Goal: Task Accomplishment & Management: Manage account settings

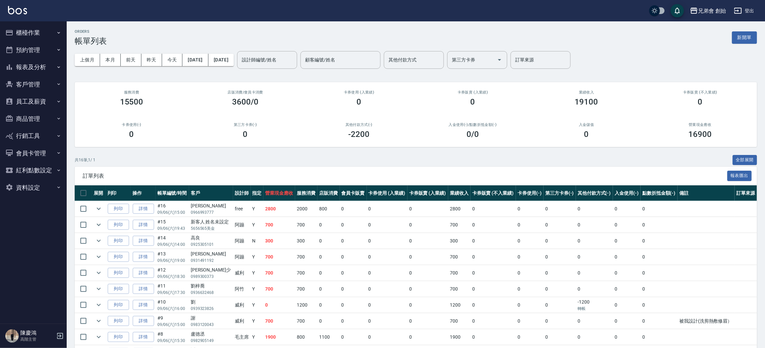
click at [53, 51] on button "預約管理" at bounding box center [33, 49] width 61 height 17
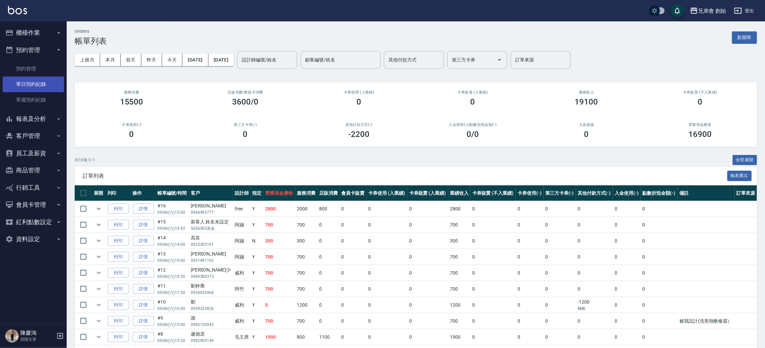
click at [47, 77] on link "單日預約紀錄" at bounding box center [33, 83] width 61 height 15
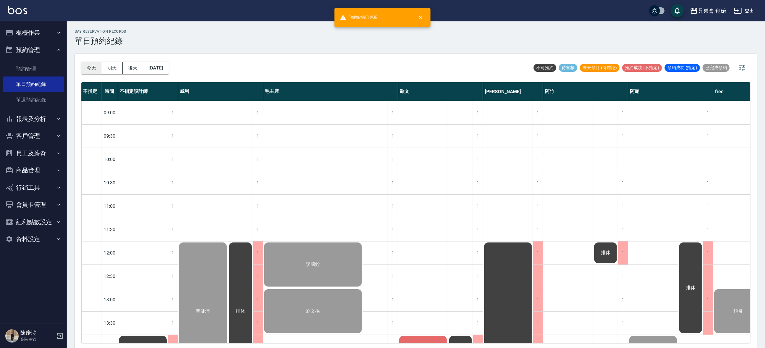
click at [95, 64] on button "今天" at bounding box center [91, 68] width 21 height 12
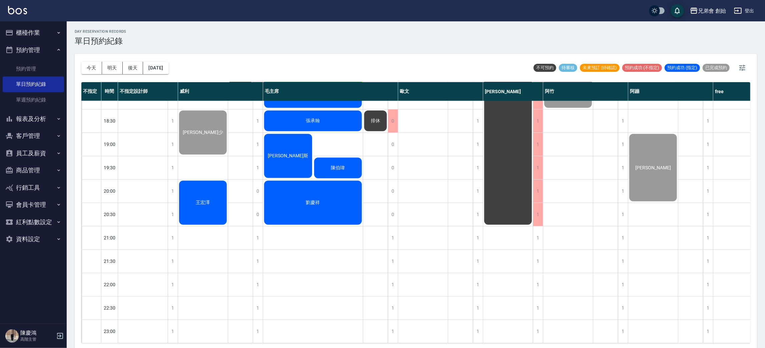
scroll to position [343, 0]
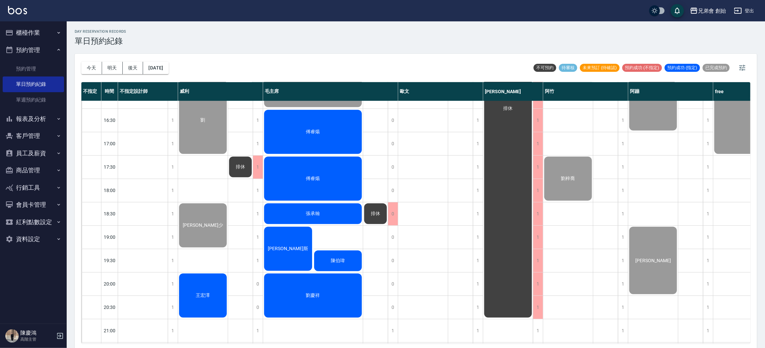
click at [512, 78] on div "今天 明天 後天 2025/09/06 不可預約 待審核 未來預訂 (待確認) 預約成功 (不指定) 預約成功 (指定) 已完成預約" at bounding box center [415, 68] width 669 height 28
click at [482, 58] on div "今天 明天 後天 2025/09/06 不可預約 待審核 未來預訂 (待確認) 預約成功 (不指定) 預約成功 (指定) 已完成預約" at bounding box center [415, 68] width 669 height 28
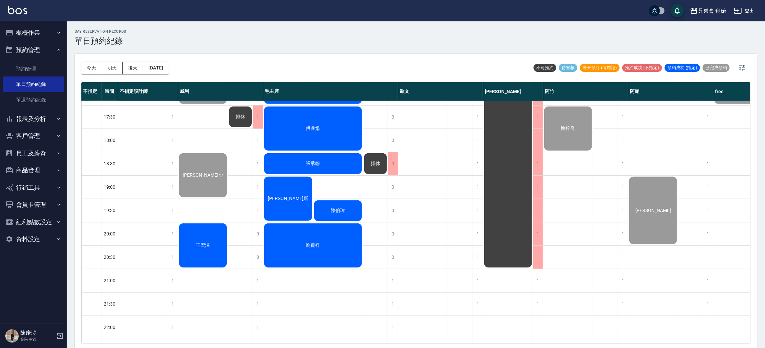
scroll to position [443, 0]
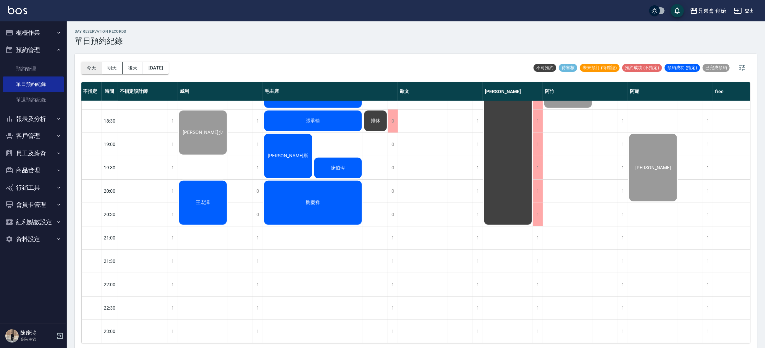
click at [89, 68] on button "今天" at bounding box center [91, 68] width 21 height 12
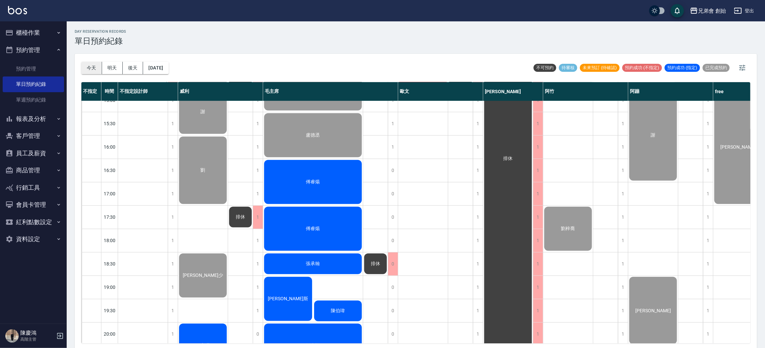
click at [92, 71] on button "今天" at bounding box center [91, 68] width 21 height 12
click at [115, 73] on button "明天" at bounding box center [112, 68] width 21 height 12
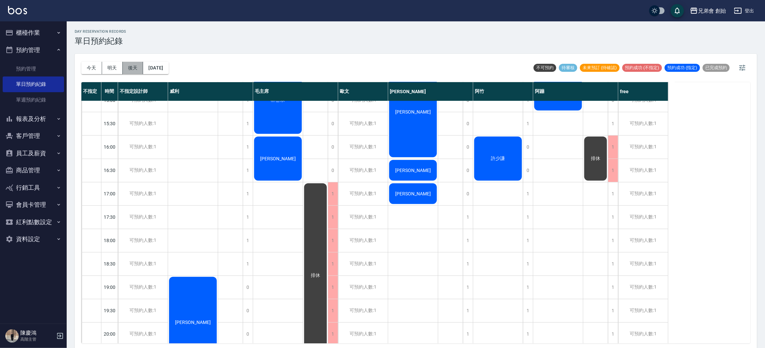
click at [124, 67] on button "後天" at bounding box center [133, 68] width 21 height 12
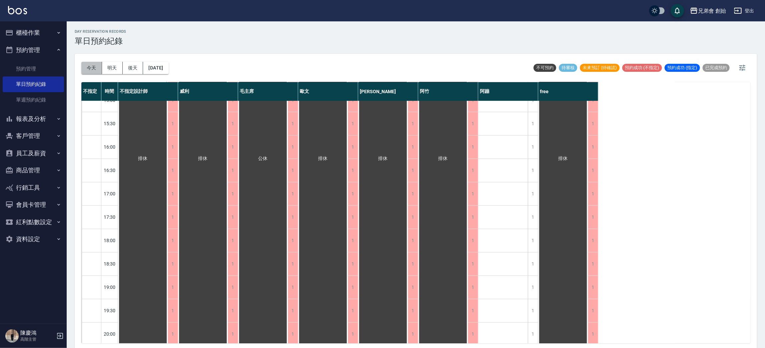
click at [100, 67] on button "今天" at bounding box center [91, 68] width 21 height 12
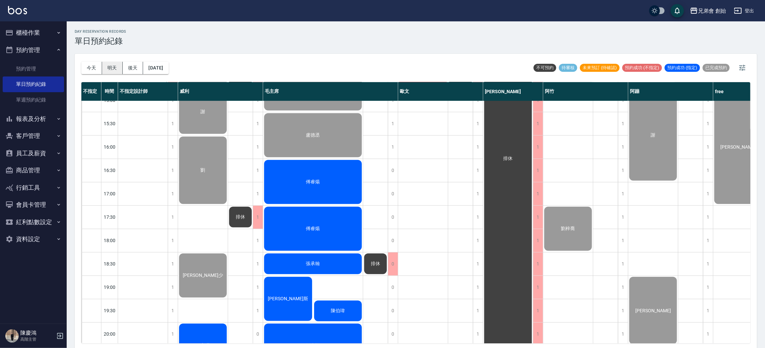
click at [115, 73] on div "今天 明天 後天 2025/09/06" at bounding box center [124, 68] width 87 height 28
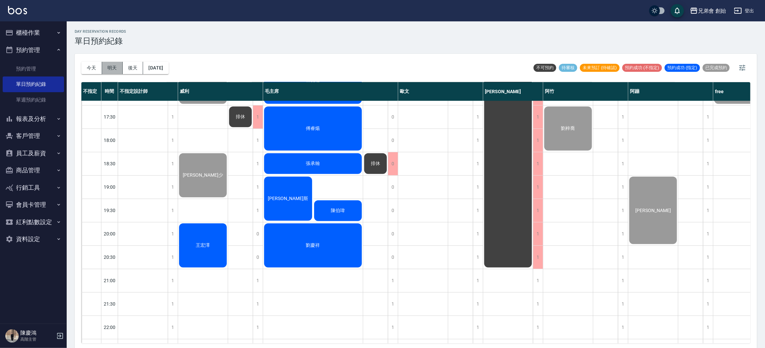
click at [112, 63] on button "明天" at bounding box center [112, 68] width 21 height 12
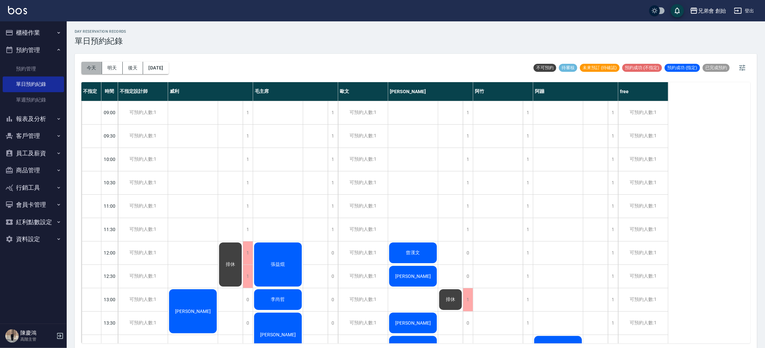
click at [90, 64] on button "今天" at bounding box center [91, 68] width 21 height 12
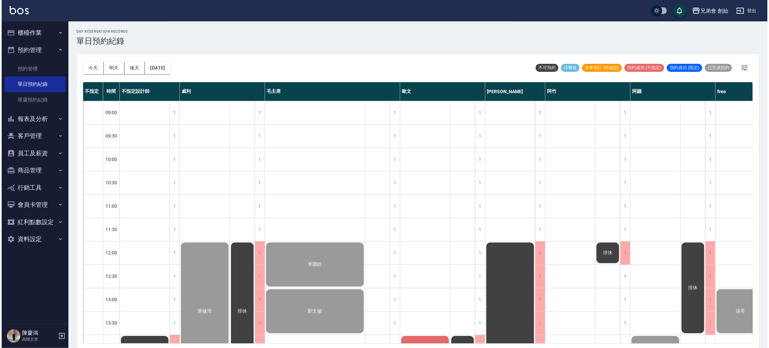
scroll to position [250, 0]
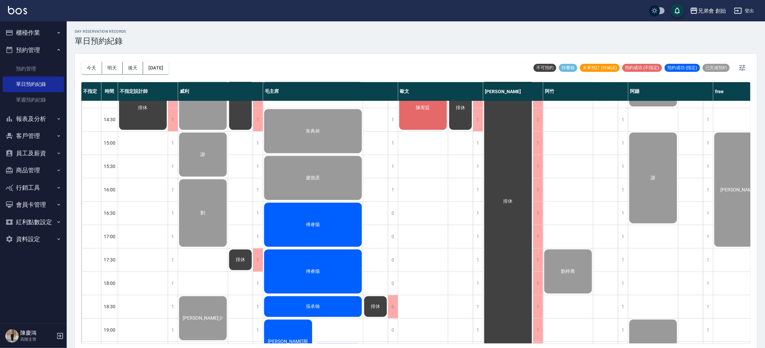
click at [443, 103] on div "陳宥廷" at bounding box center [423, 108] width 50 height 46
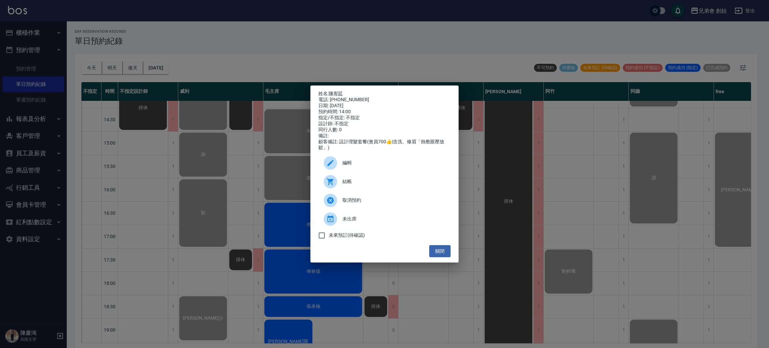
click at [344, 179] on div "結帳" at bounding box center [384, 181] width 132 height 19
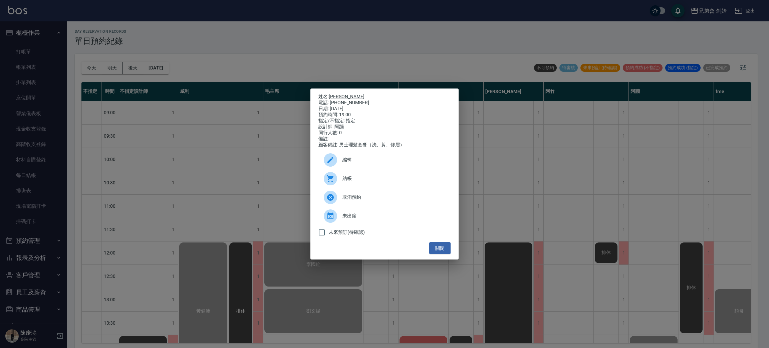
scroll to position [2, 0]
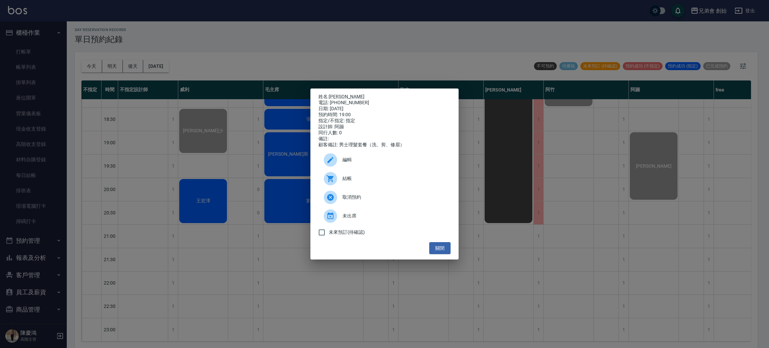
click at [258, 88] on div "姓名: 黃宣翰 電話: 0931491192 日期: 2025/09/06 預約時間: 19:00 指定/不指定: 指定 設計師: 阿蹦 同行人數: 0 備註…" at bounding box center [384, 174] width 769 height 348
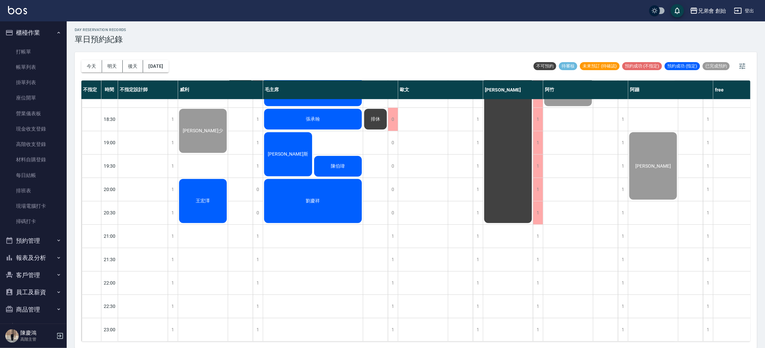
scroll to position [193, 0]
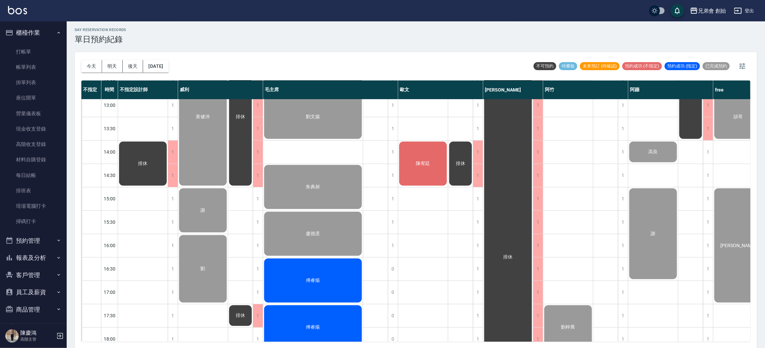
click at [428, 166] on span "陳宥廷" at bounding box center [423, 163] width 17 height 6
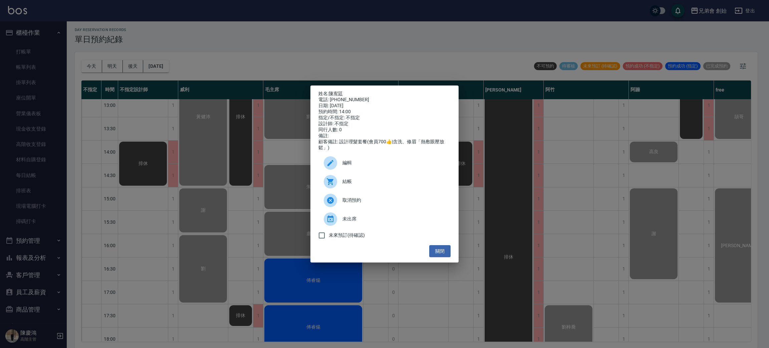
click at [372, 185] on span "結帳" at bounding box center [393, 181] width 103 height 7
drag, startPoint x: 152, startPoint y: 55, endPoint x: 156, endPoint y: 56, distance: 3.4
click at [156, 56] on div "姓名: 陳宥廷 電話: 0930763897 日期: 2025/09/06 預約時間: 14:00 指定/不指定: 不指定 設計師: 不指定 同行人數: 0 …" at bounding box center [384, 174] width 769 height 348
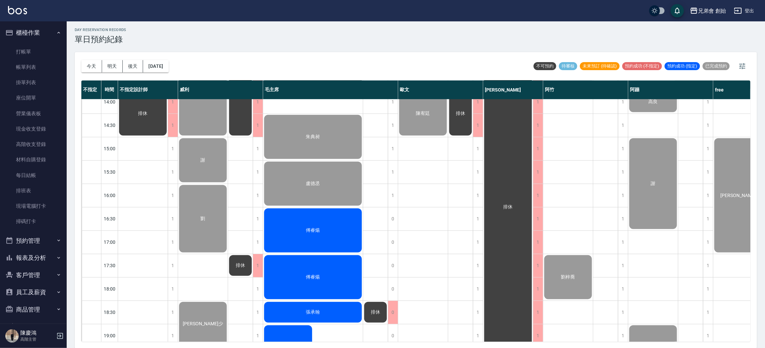
scroll to position [92, 0]
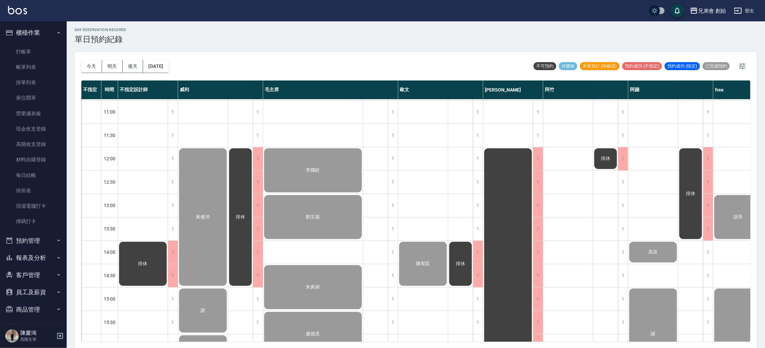
click at [274, 46] on div "day Reservation records 單日預約紀錄 今天 明天 後天 2025/09/06 不可預約 待審核 未來預訂 (待確認) 預約成功 (不指…" at bounding box center [416, 184] width 699 height 328
click at [324, 57] on div "今天 明天 後天 2025/09/06 不可預約 待審核 未來預訂 (待確認) 預約成功 (不指定) 預約成功 (指定) 已完成預約" at bounding box center [415, 66] width 669 height 28
click at [334, 49] on div "day Reservation records 單日預約紀錄 今天 明天 後天 2025/09/06 不可預約 待審核 未來預訂 (待確認) 預約成功 (不指…" at bounding box center [416, 184] width 699 height 328
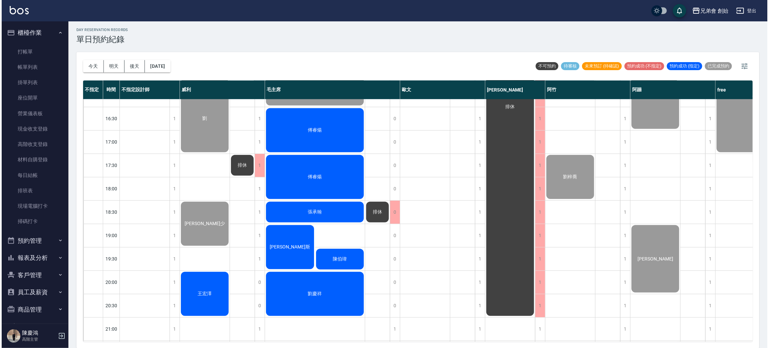
scroll to position [443, 0]
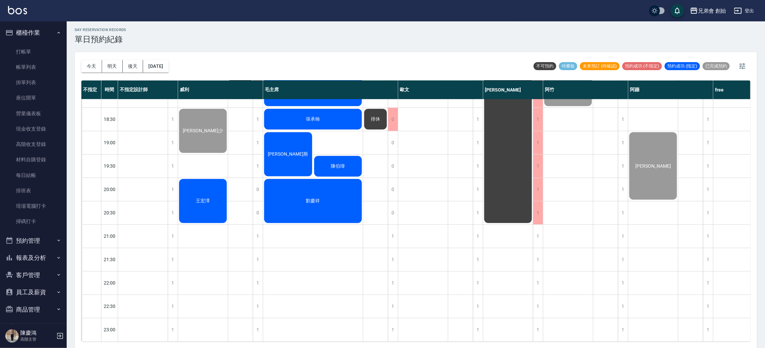
click at [213, 186] on div "王宏澤" at bounding box center [203, 201] width 50 height 46
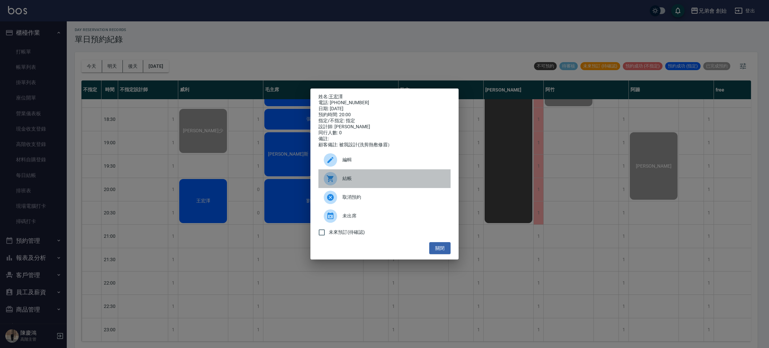
click at [400, 182] on span "結帳" at bounding box center [393, 178] width 103 height 7
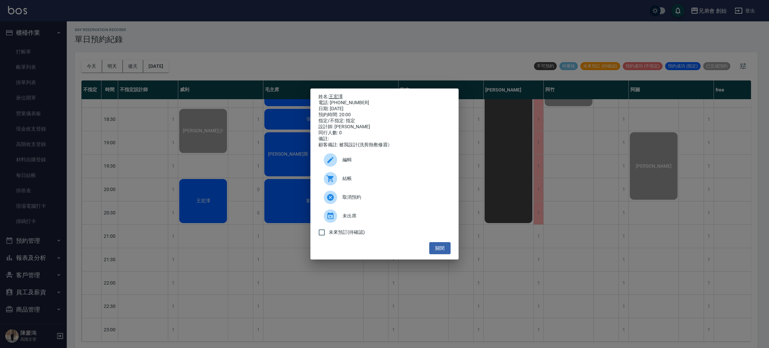
click at [336, 94] on link "王宏澤" at bounding box center [336, 96] width 14 height 5
click at [157, 182] on div "姓名: 王宏澤 電話: 0987406553 日期: 2025/09/06 預約時間: 20:00 指定/不指定: 指定 設計師: 威利 同行人數: 0 備註…" at bounding box center [384, 174] width 769 height 348
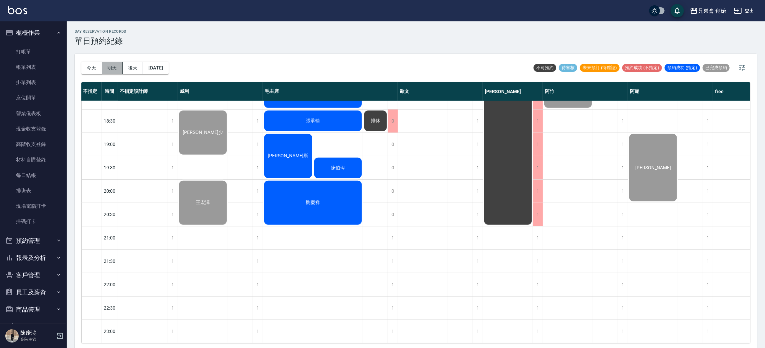
click at [114, 71] on button "明天" at bounding box center [112, 68] width 21 height 12
click at [257, 53] on div at bounding box center [382, 174] width 765 height 348
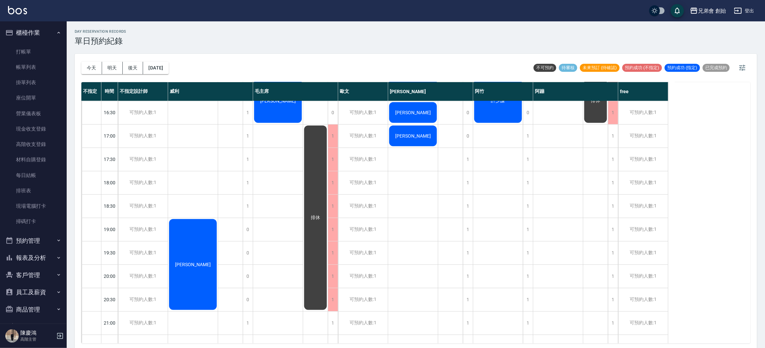
scroll to position [443, 0]
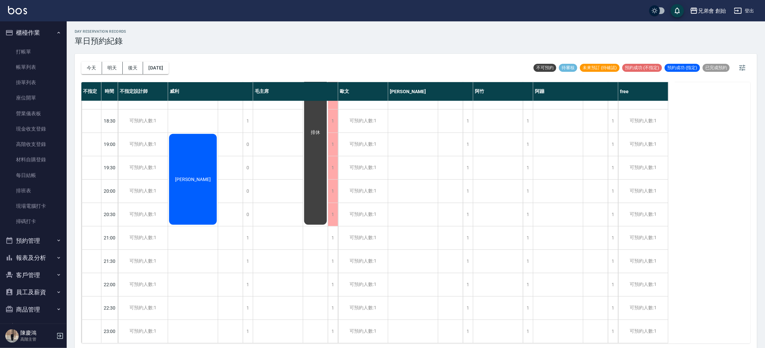
click at [199, 177] on span "黃琪雅" at bounding box center [193, 179] width 38 height 5
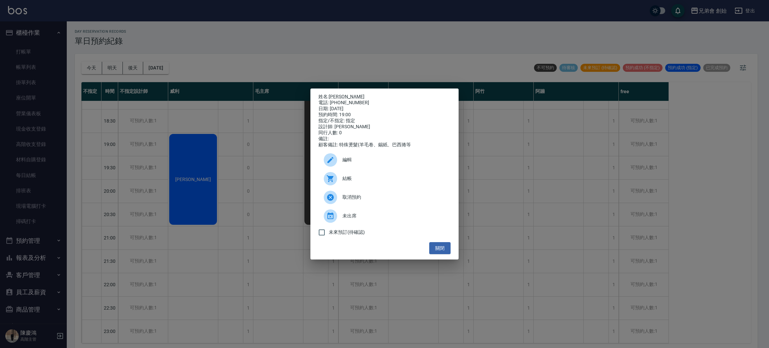
click at [268, 41] on div "姓名: 黃琪雅 電話: 0922996055 日期: 2025/09/07 預約時間: 19:00 指定/不指定: 指定 設計師: 威利 同行人數: 0 備註…" at bounding box center [384, 174] width 769 height 348
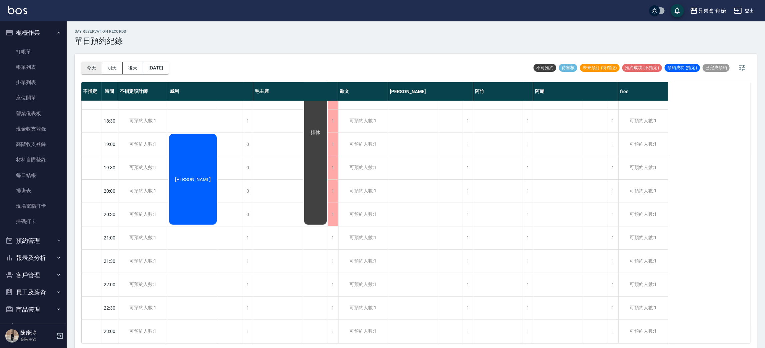
click at [99, 63] on button "今天" at bounding box center [91, 68] width 21 height 12
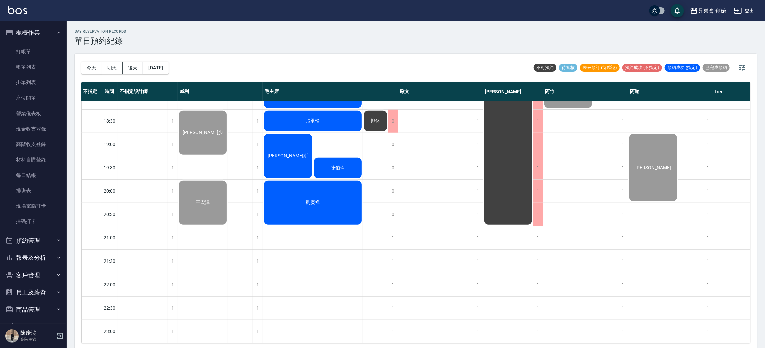
click at [318, 190] on div "劉慶祥" at bounding box center [313, 203] width 100 height 46
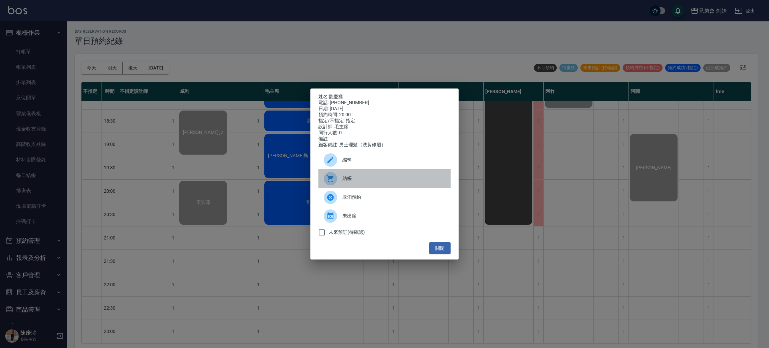
click at [339, 180] on div at bounding box center [333, 178] width 19 height 13
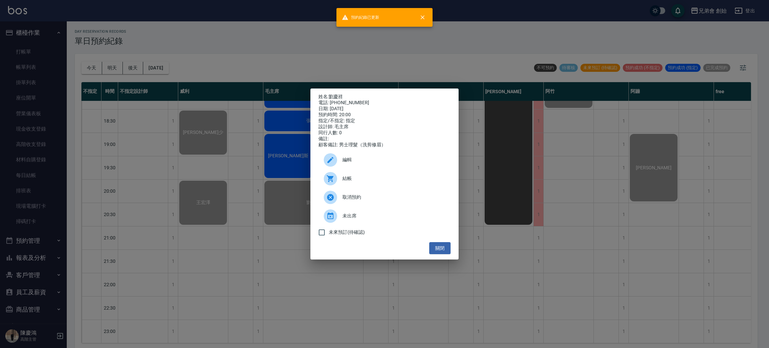
click at [275, 53] on div "姓名: 劉慶祥 電話: 0921876771 日期: 2025/09/06 預約時間: 20:00 指定/不指定: 指定 設計師: 毛主席 同行人數: 0 備…" at bounding box center [384, 174] width 769 height 348
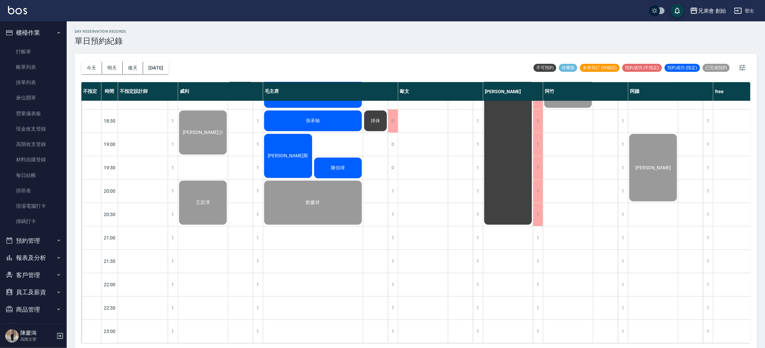
click at [324, 156] on div "陳伯瑋" at bounding box center [338, 167] width 50 height 23
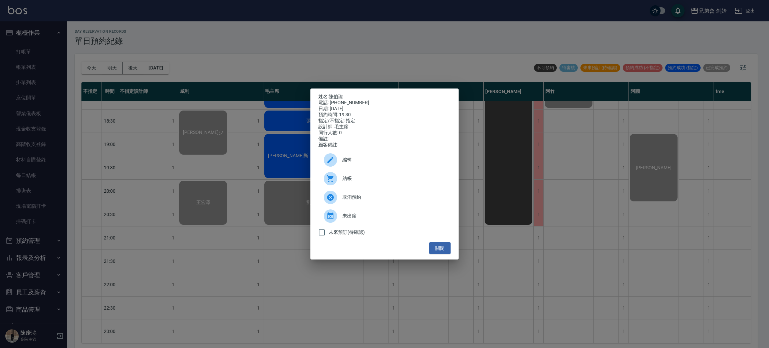
click at [347, 182] on span "結帳" at bounding box center [393, 178] width 103 height 7
click at [261, 39] on div "姓名: 陳伯瑋 電話: 0987190338 日期: 2025/09/06 預約時間: 19:30 指定/不指定: 指定 設計師: 毛主席 同行人數: 0 備…" at bounding box center [384, 174] width 769 height 348
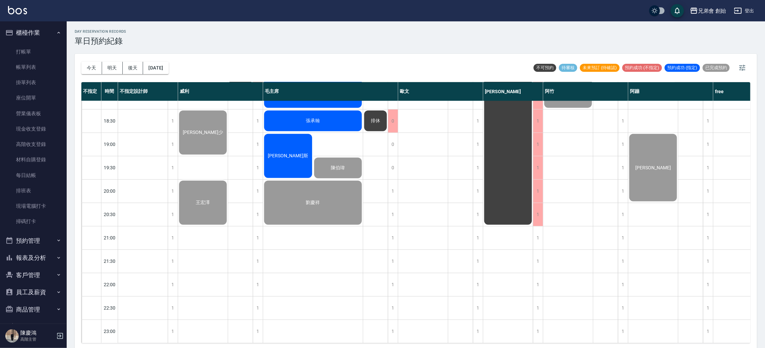
click at [272, 143] on div "[PERSON_NAME]斯" at bounding box center [288, 156] width 50 height 46
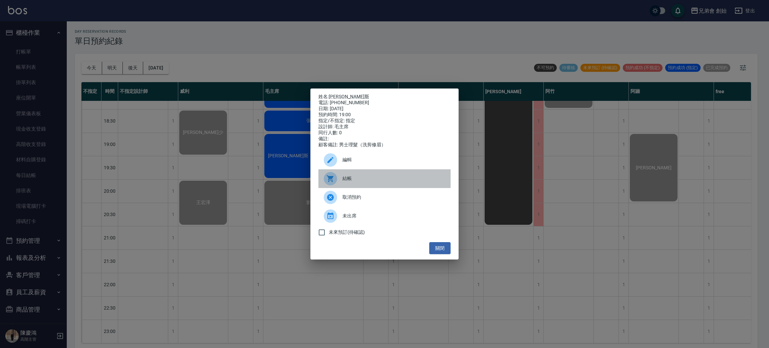
click at [335, 181] on div at bounding box center [330, 178] width 13 height 13
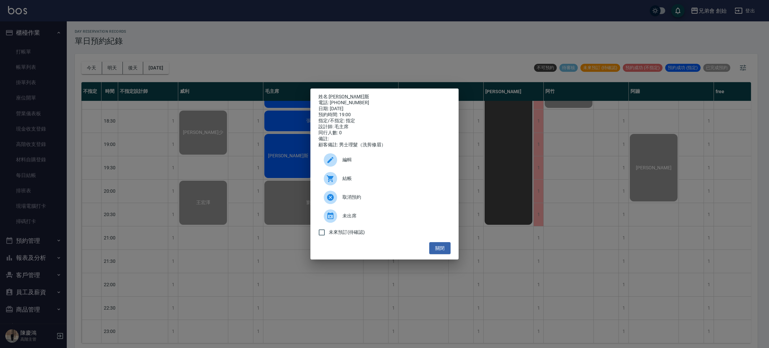
click at [297, 39] on div "姓名: 黃艾斯 電話: 0970765105 日期: 2025/09/06 預約時間: 19:00 指定/不指定: 指定 設計師: 毛主席 同行人數: 0 備…" at bounding box center [384, 174] width 769 height 348
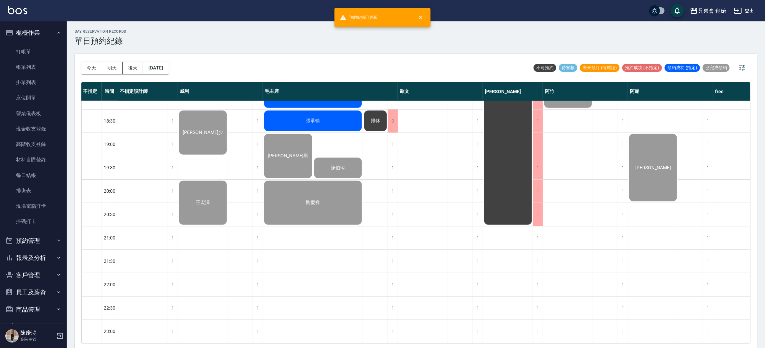
click at [324, 109] on div "張承翰" at bounding box center [313, 120] width 100 height 23
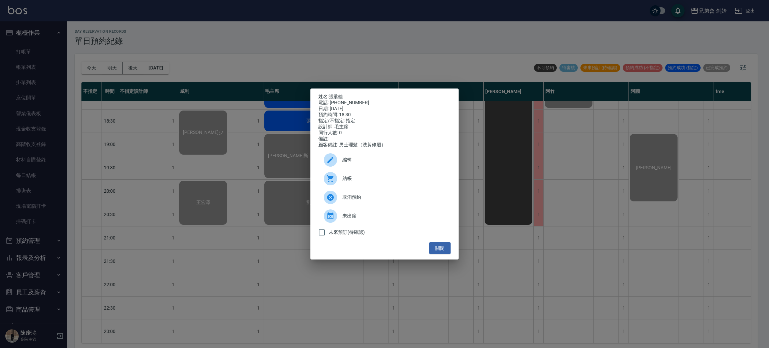
click at [341, 185] on div at bounding box center [333, 178] width 19 height 13
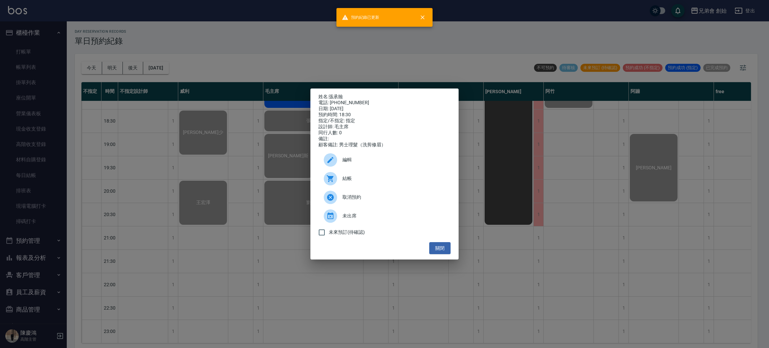
click at [235, 63] on div "姓名: 張承翰 電話: 0932991479 日期: 2025/09/06 預約時間: 18:30 指定/不指定: 指定 設計師: 毛主席 同行人數: 0 備…" at bounding box center [384, 174] width 769 height 348
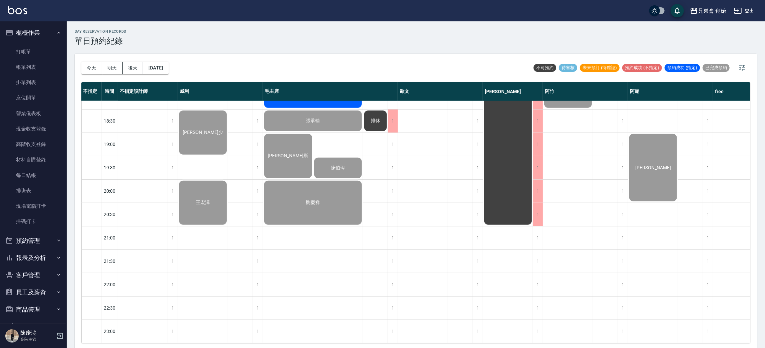
drag, startPoint x: 331, startPoint y: 46, endPoint x: 330, endPoint y: 49, distance: 3.5
click at [330, 45] on div "day Reservation records 單日預約紀錄" at bounding box center [416, 37] width 683 height 16
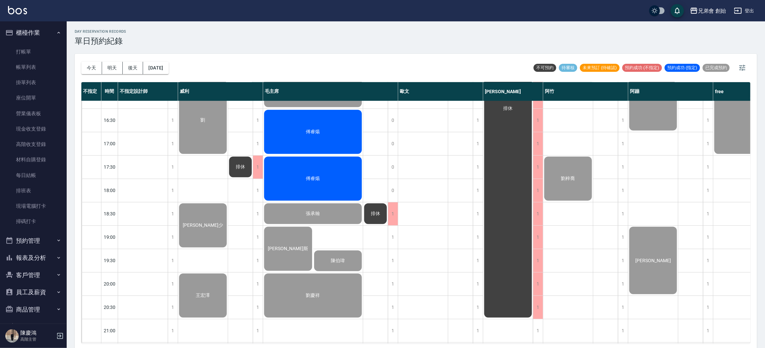
click at [325, 191] on div "傅睿煬" at bounding box center [313, 178] width 100 height 46
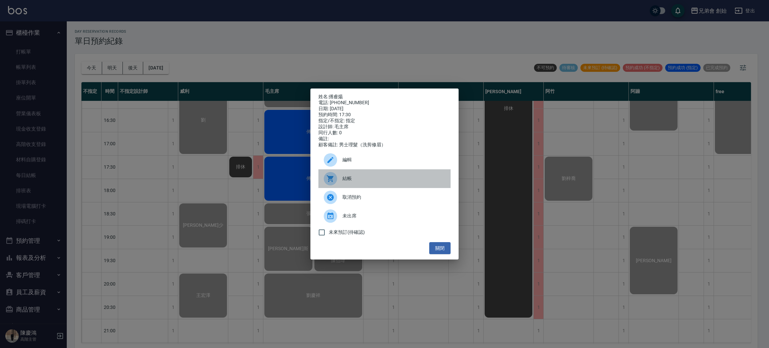
click at [343, 180] on span "結帳" at bounding box center [393, 178] width 103 height 7
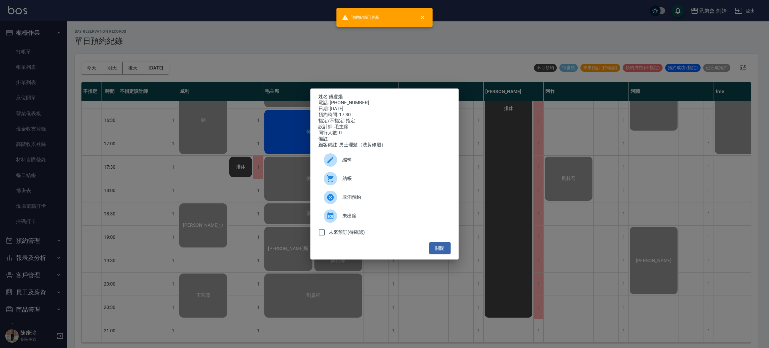
click at [364, 39] on div "姓名: 傅睿煬 電話: 0918725548 日期: 2025/09/06 預約時間: 17:30 指定/不指定: 指定 設計師: 毛主席 同行人數: 0 備…" at bounding box center [384, 174] width 769 height 348
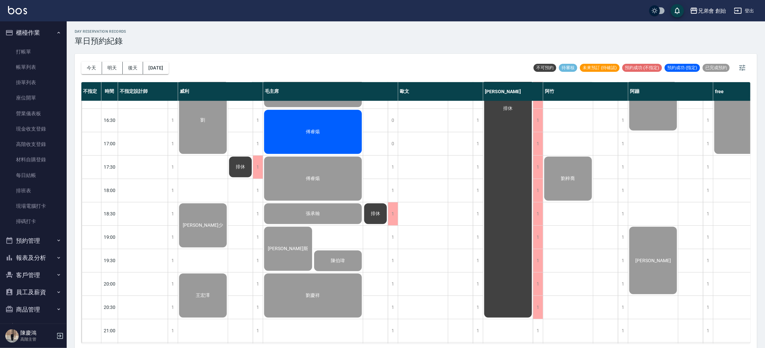
click at [285, 132] on div "傅睿煬" at bounding box center [313, 132] width 100 height 46
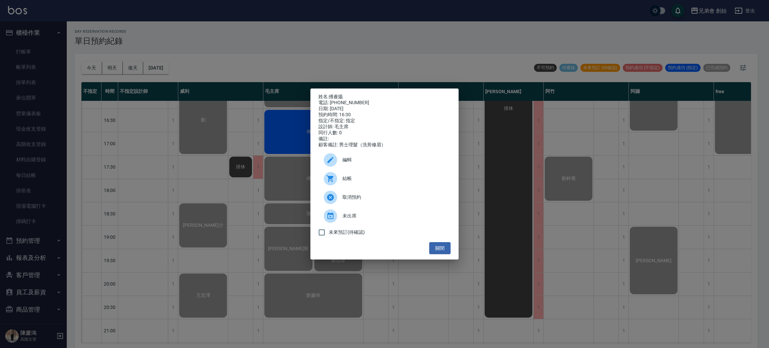
click at [344, 180] on span "結帳" at bounding box center [393, 178] width 103 height 7
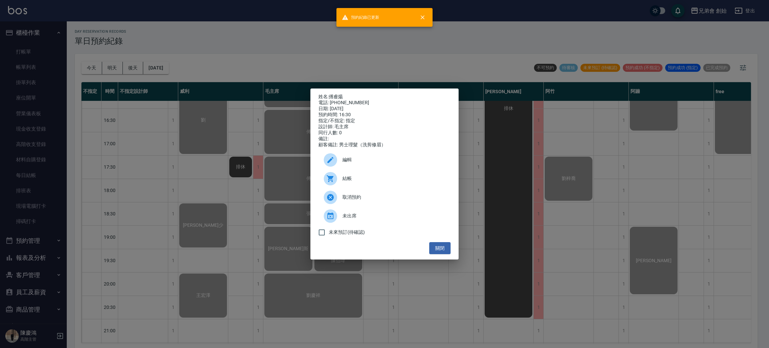
click at [311, 48] on div "姓名: 傅睿煬 電話: 0918725548 日期: 2025/09/06 預約時間: 16:30 指定/不指定: 指定 設計師: 毛主席 同行人數: 0 備…" at bounding box center [384, 174] width 769 height 348
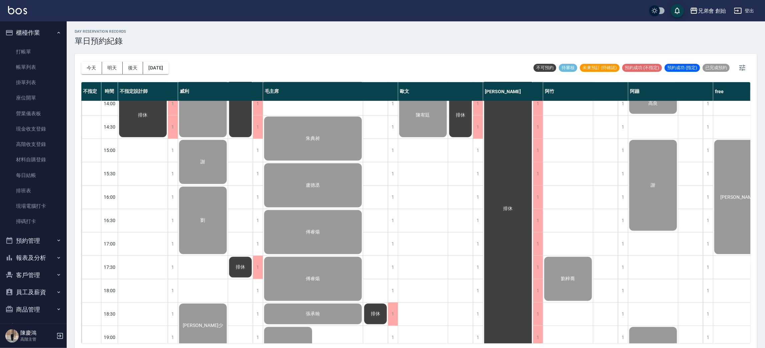
scroll to position [142, 0]
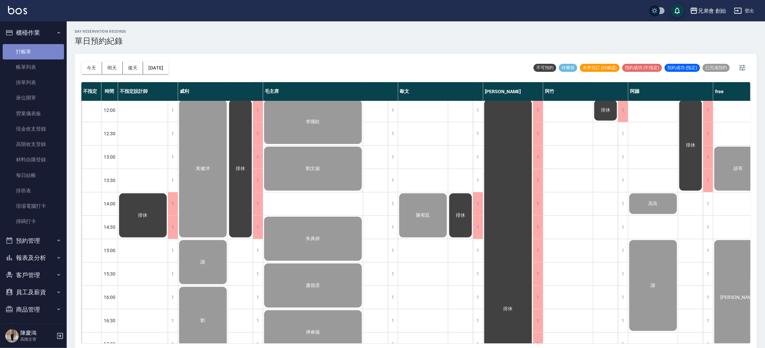
click at [37, 54] on link "打帳單" at bounding box center [33, 51] width 61 height 15
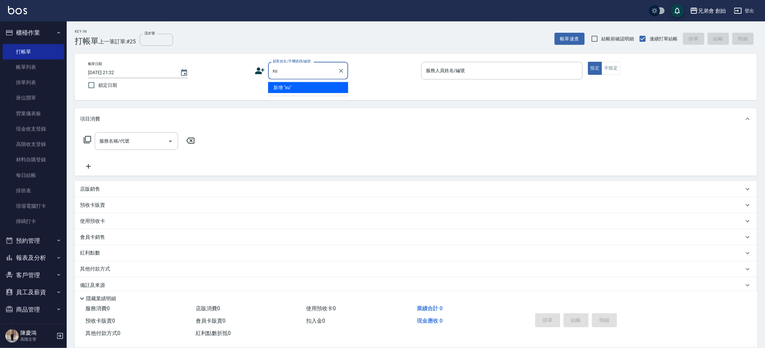
type input "x"
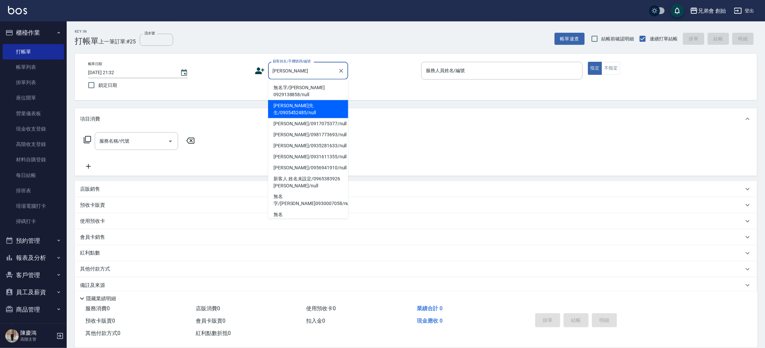
click at [334, 102] on li "李先生/0905452485/null" at bounding box center [308, 109] width 80 height 18
type input "李先生/0905452485/null"
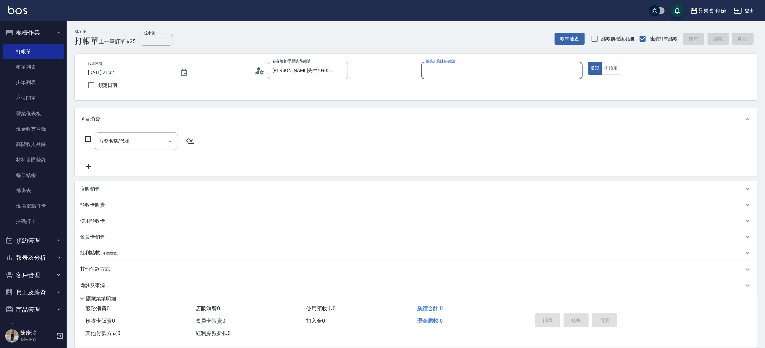
click at [499, 72] on input "服務人員姓名/編號" at bounding box center [501, 71] width 155 height 12
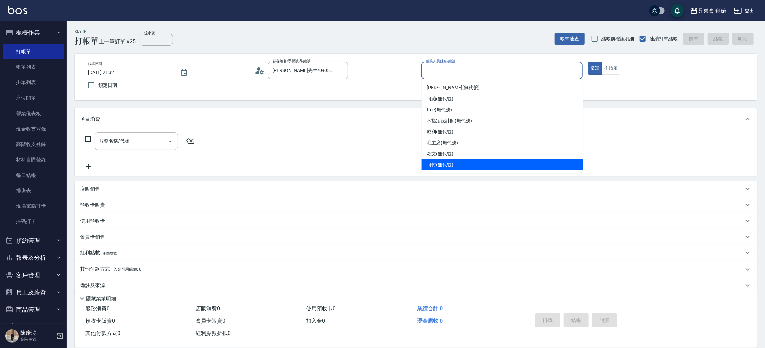
click at [463, 163] on div "阿竹 (無代號)" at bounding box center [502, 164] width 161 height 11
type input "阿竹 (無代號)"
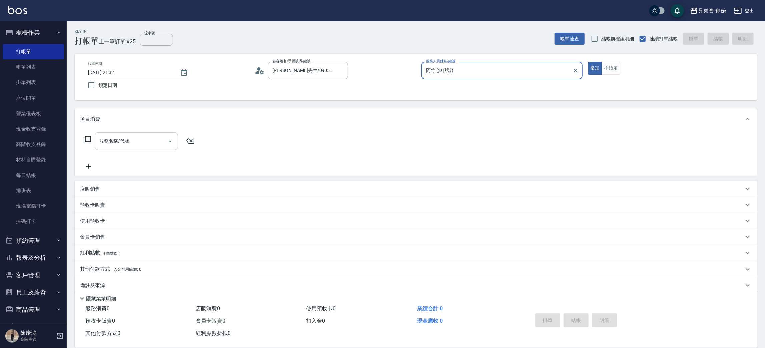
click at [145, 145] on input "服務名稱/代號" at bounding box center [131, 141] width 67 height 12
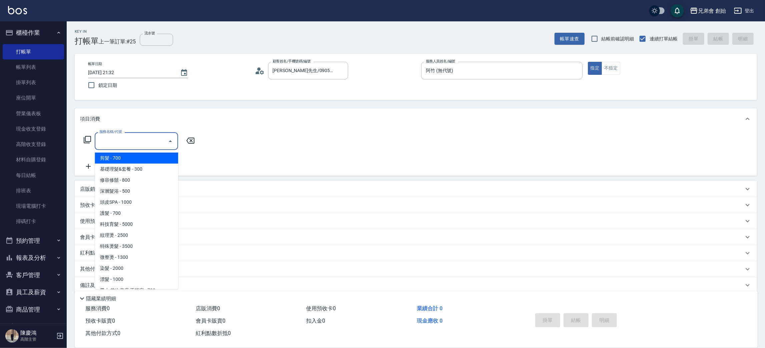
drag, startPoint x: 146, startPoint y: 155, endPoint x: 162, endPoint y: 155, distance: 16.7
click at [147, 156] on span "剪髮 - 700" at bounding box center [136, 157] width 83 height 11
type input "剪髮(A01)"
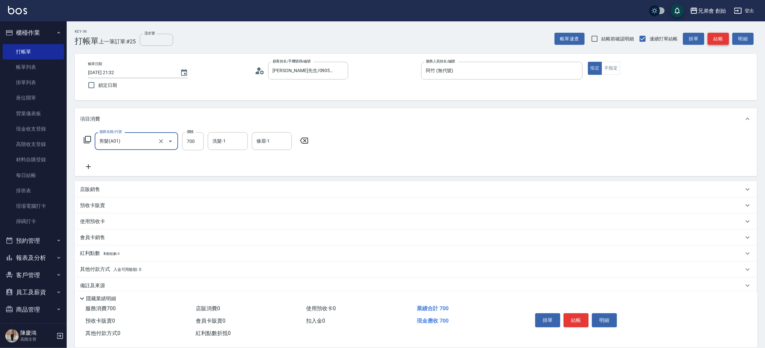
click at [720, 37] on button "結帳" at bounding box center [718, 39] width 21 height 12
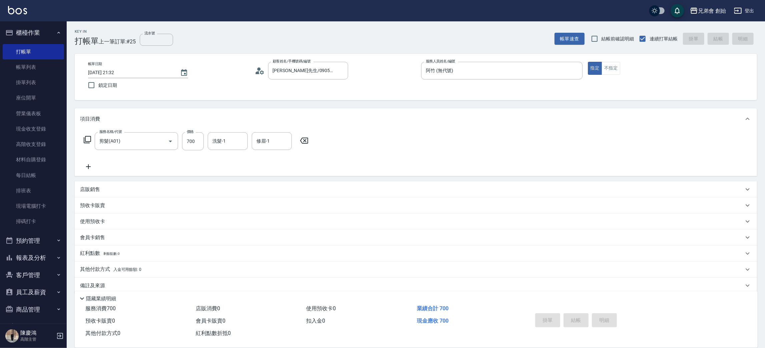
type input "2025/09/06 21:33"
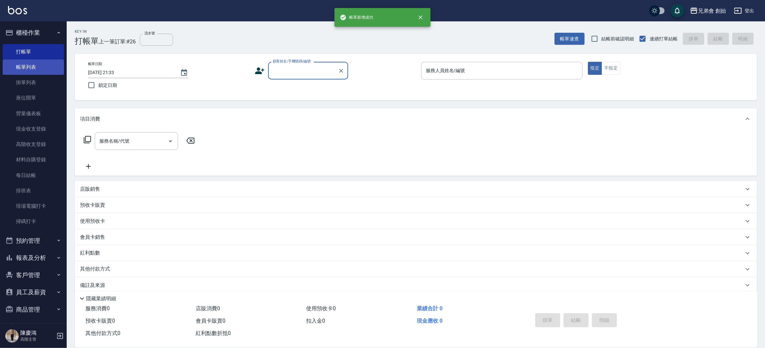
click at [36, 71] on link "帳單列表" at bounding box center [33, 66] width 61 height 15
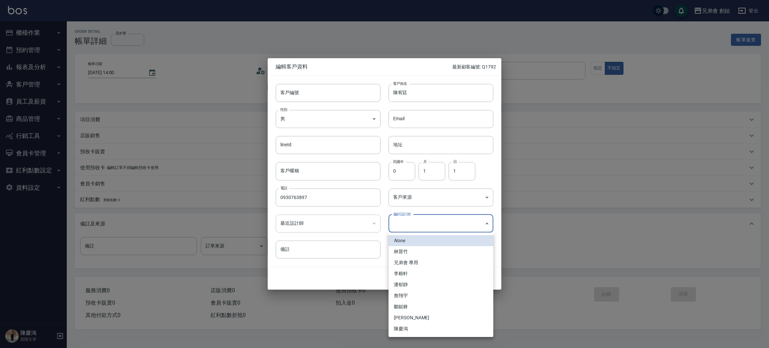
click at [450, 218] on body "兄弟會 創始 登出 櫃檯作業 打帳單 帳單列表 掛單列表 座位開單 營業儀表板 現金收支登錄 高階收支登錄 材料自購登錄 每日結帳 排班表 現場電腦打卡 掃碼…" at bounding box center [384, 174] width 769 height 348
click at [410, 274] on li "李榕軒" at bounding box center [440, 273] width 105 height 11
type input "1456ae5b-d9bb-440a-9f01-028db65cd7e3"
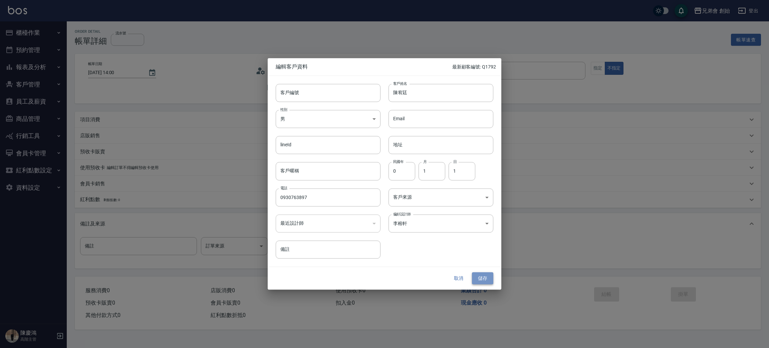
click at [479, 277] on button "儲存" at bounding box center [482, 278] width 21 height 12
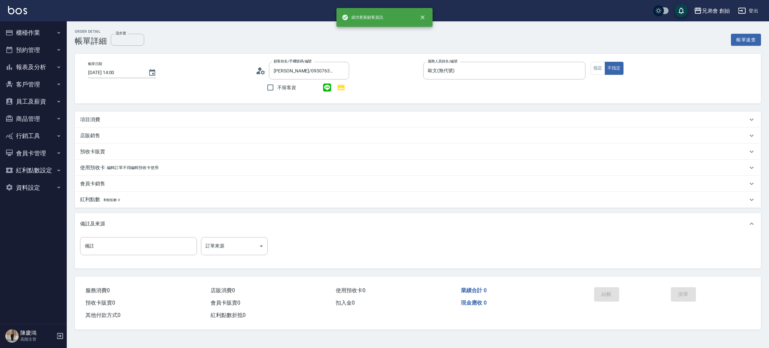
click at [94, 114] on div "項目消費" at bounding box center [418, 119] width 686 height 16
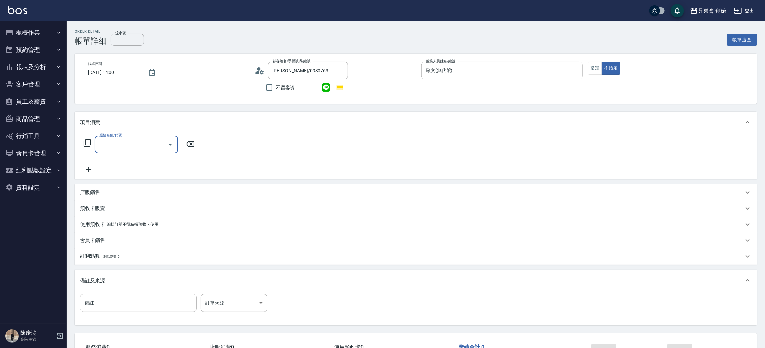
click at [133, 151] on div "服務名稱/代號" at bounding box center [136, 144] width 83 height 18
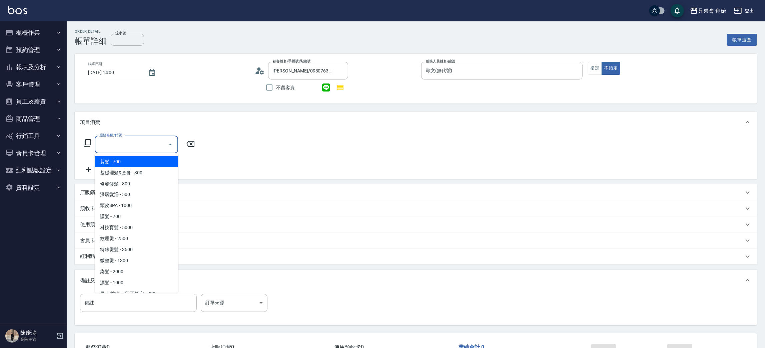
click at [137, 165] on span "剪髮 - 700" at bounding box center [136, 161] width 83 height 11
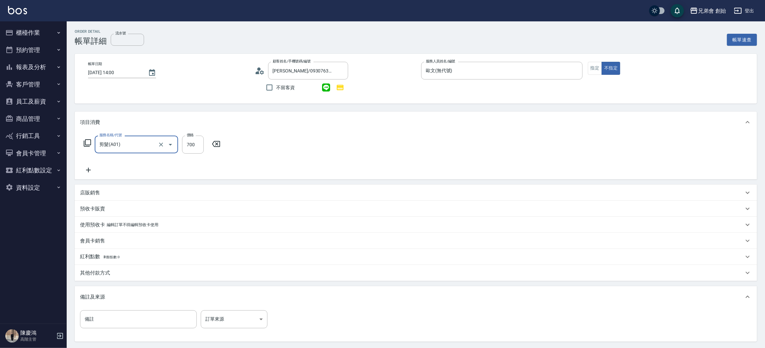
type input "剪髮(A01)"
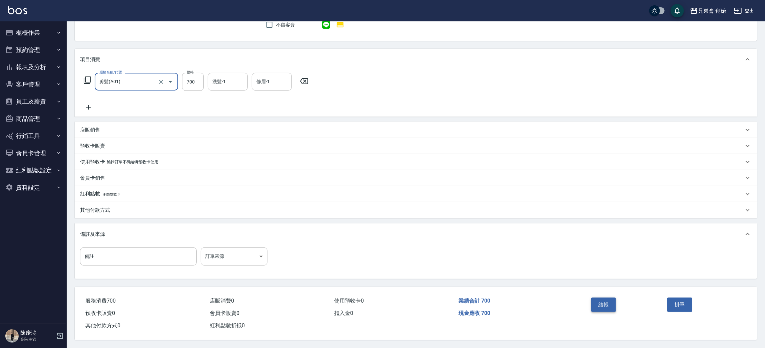
click at [596, 300] on button "結帳" at bounding box center [604, 304] width 25 height 14
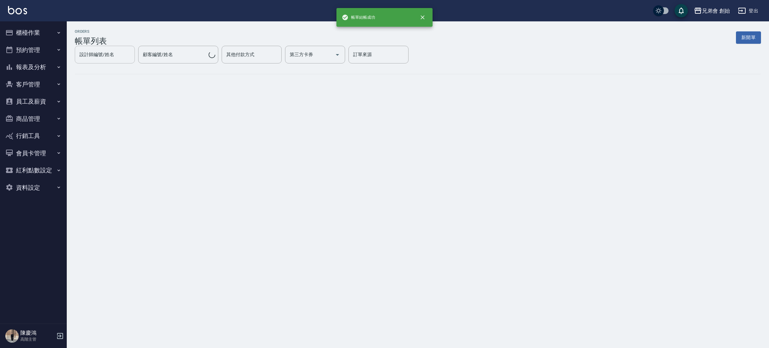
click at [135, 56] on div "設計師編號/姓名 設計師編號/姓名" at bounding box center [105, 55] width 60 height 18
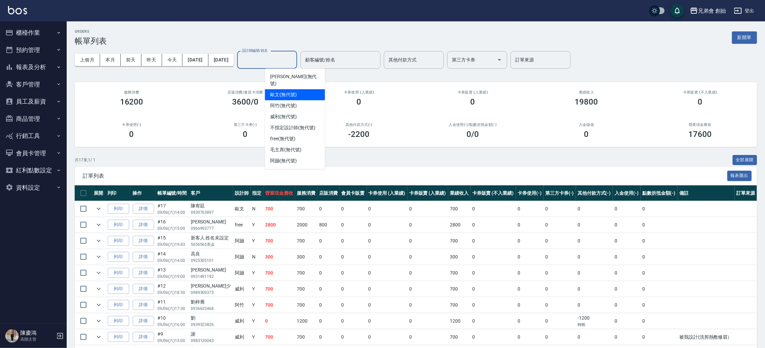
click at [298, 89] on div "歐文 (無代號)" at bounding box center [295, 94] width 60 height 11
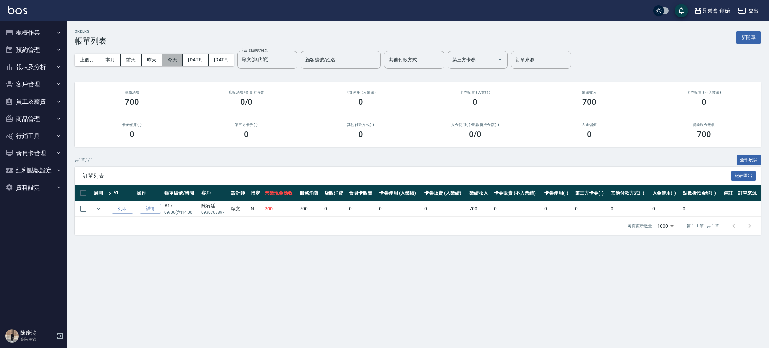
click at [175, 60] on button "今天" at bounding box center [172, 60] width 21 height 12
click at [110, 60] on button "本月" at bounding box center [110, 60] width 21 height 12
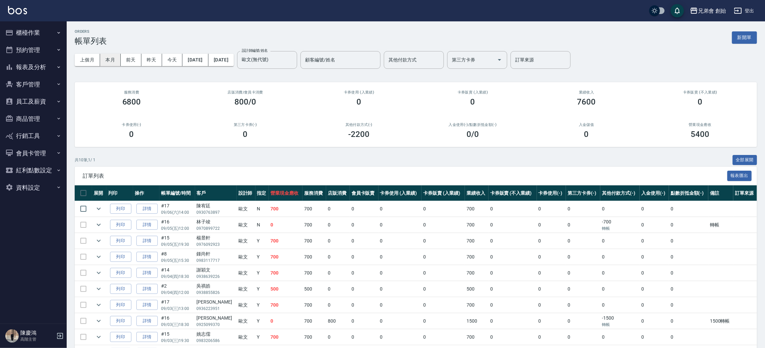
click at [111, 60] on button "本月" at bounding box center [110, 60] width 21 height 12
click at [297, 54] on div "歐文(無代號) 設計師編號/姓名" at bounding box center [267, 60] width 60 height 18
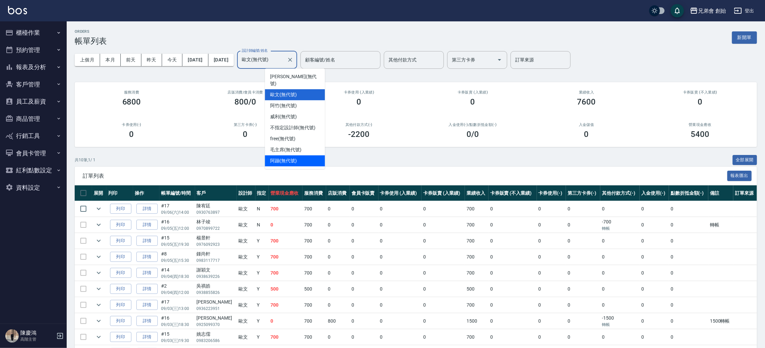
click at [291, 157] on span "阿蹦 (無代號)" at bounding box center [283, 160] width 27 height 7
type input "阿蹦(無代號)"
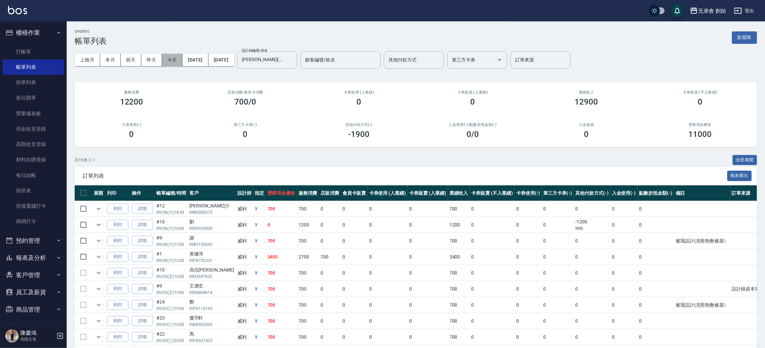
click at [173, 60] on button "今天" at bounding box center [172, 60] width 21 height 12
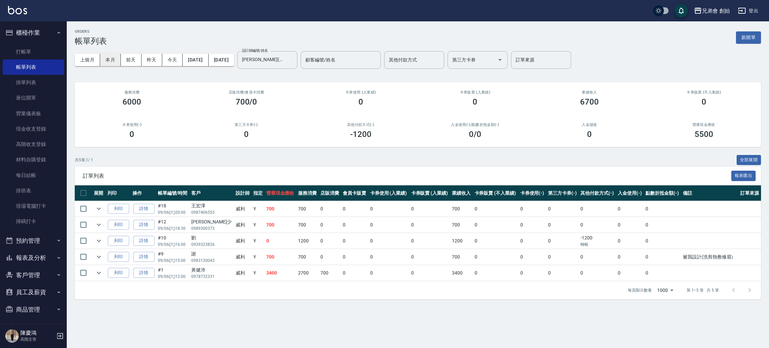
click at [105, 59] on button "本月" at bounding box center [110, 60] width 21 height 12
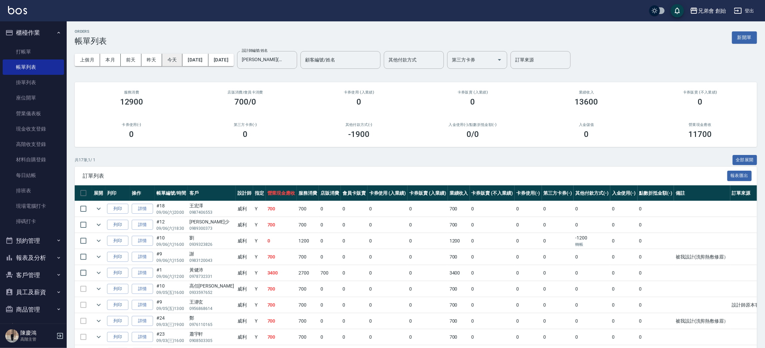
click at [166, 58] on button "今天" at bounding box center [172, 60] width 21 height 12
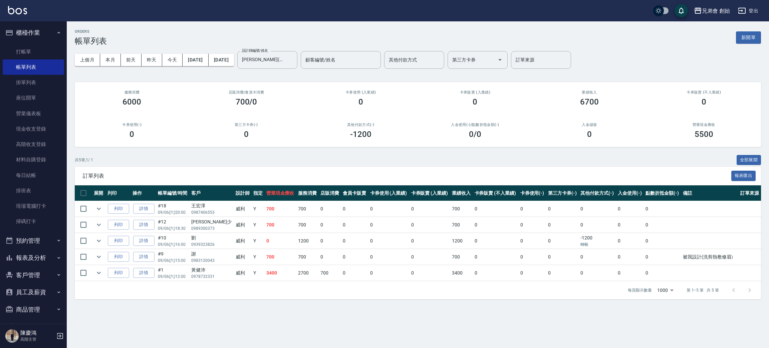
click at [202, 17] on div "兄弟會 創始 登出" at bounding box center [384, 10] width 769 height 21
click at [294, 62] on icon "Clear" at bounding box center [290, 59] width 7 height 7
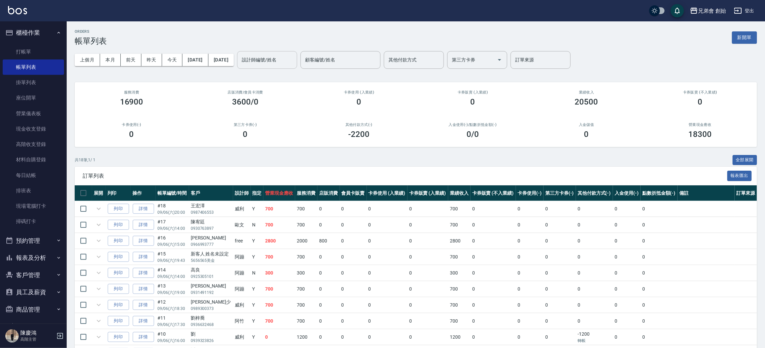
drag, startPoint x: 168, startPoint y: 24, endPoint x: 169, endPoint y: 50, distance: 26.4
click at [168, 24] on div "ORDERS 帳單列表 新開單 上個月 本月 前天 昨天 今天 2025/09/06 2025/09/06 設計師編號/姓名 設計師編號/姓名 顧客編號/姓名…" at bounding box center [416, 268] width 699 height 494
click at [182, 27] on div "ORDERS 帳單列表 新開單 上個月 本月 前天 昨天 今天 2025/09/06 2025/09/06 設計師編號/姓名 設計師編號/姓名 顧客編號/姓名…" at bounding box center [416, 268] width 699 height 494
click at [177, 56] on button "今天" at bounding box center [172, 60] width 21 height 12
click at [189, 31] on div "ORDERS 帳單列表 新開單" at bounding box center [416, 37] width 683 height 16
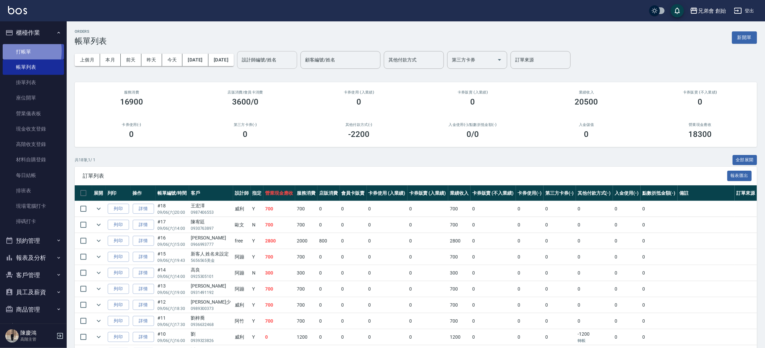
click at [13, 51] on link "打帳單" at bounding box center [33, 51] width 61 height 15
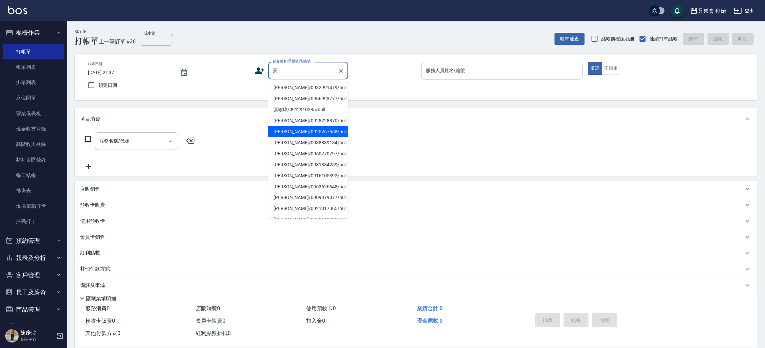
scroll to position [97, 0]
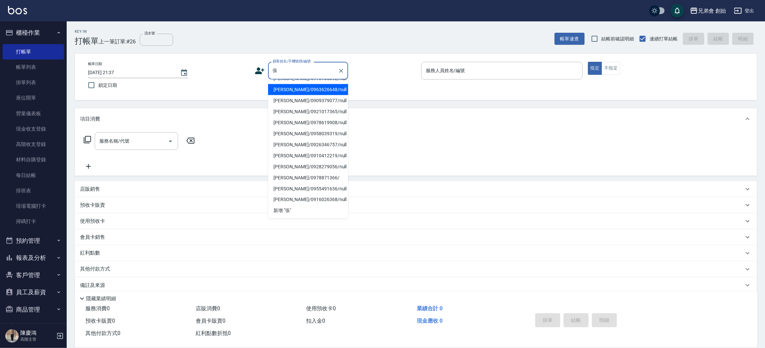
type input "張"
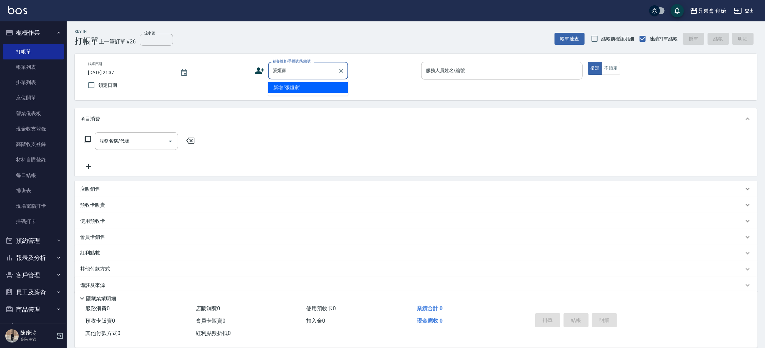
click at [309, 88] on li "新增 "張烜家"" at bounding box center [308, 87] width 80 height 11
type input "張烜家"
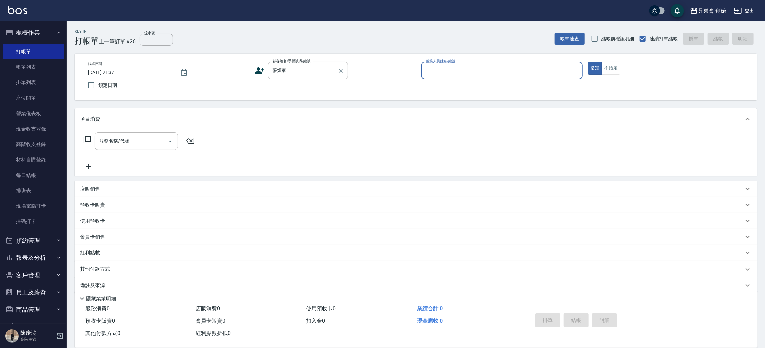
click at [325, 69] on input "張烜家" at bounding box center [303, 71] width 64 height 12
drag, startPoint x: 476, startPoint y: 81, endPoint x: 481, endPoint y: 74, distance: 8.8
click at [477, 79] on div "服務人員姓名/編號 服務人員姓名/編號" at bounding box center [501, 74] width 161 height 25
click at [482, 73] on input "服務人員姓名/編號" at bounding box center [501, 71] width 155 height 12
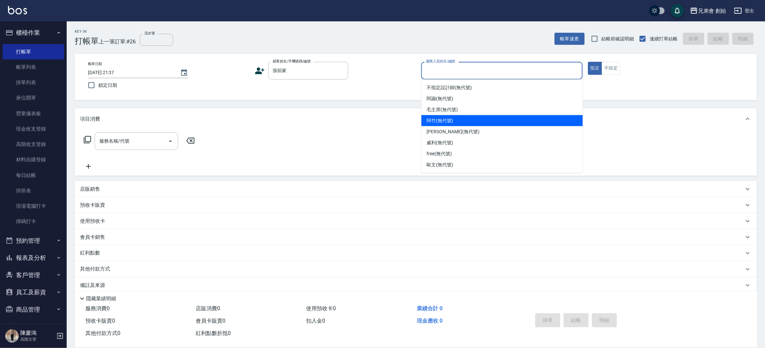
click at [477, 123] on div "阿竹 (無代號)" at bounding box center [502, 120] width 161 height 11
type input "阿竹 (無代號)"
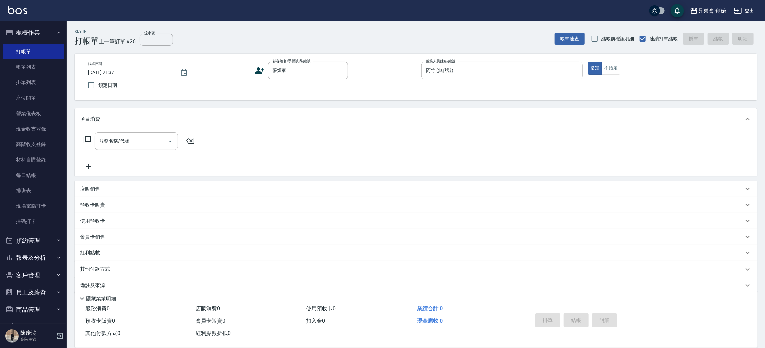
click at [131, 131] on div "項目消費 服務名稱/代號 服務名稱/代號" at bounding box center [416, 141] width 683 height 67
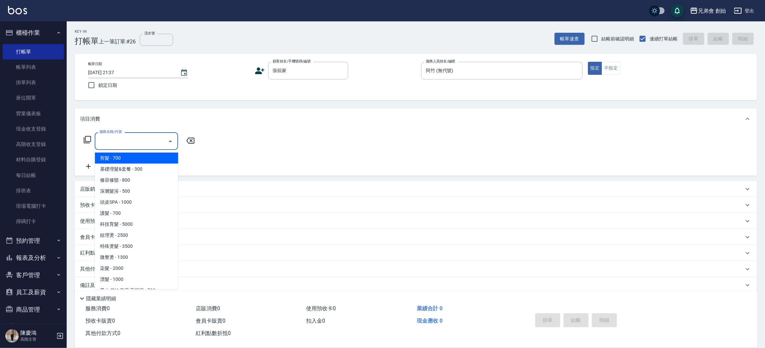
click at [133, 137] on input "服務名稱/代號" at bounding box center [131, 141] width 67 height 12
drag, startPoint x: 138, startPoint y: 159, endPoint x: 159, endPoint y: 160, distance: 21.7
click at [139, 159] on span "剪髮 - 700" at bounding box center [136, 157] width 83 height 11
type input "剪髮(A01)"
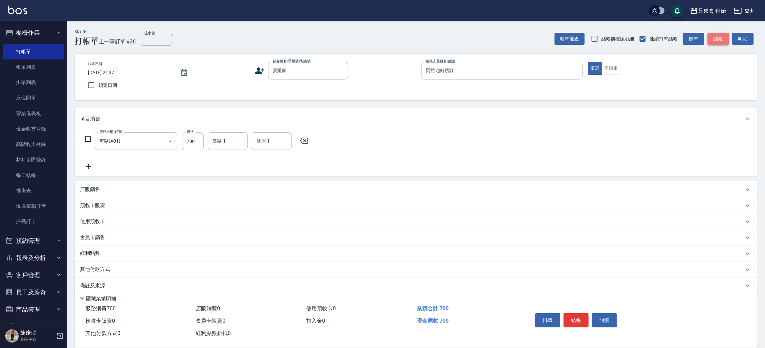
click at [714, 42] on button "結帳" at bounding box center [718, 39] width 21 height 12
type input "2025/09/06 21:40"
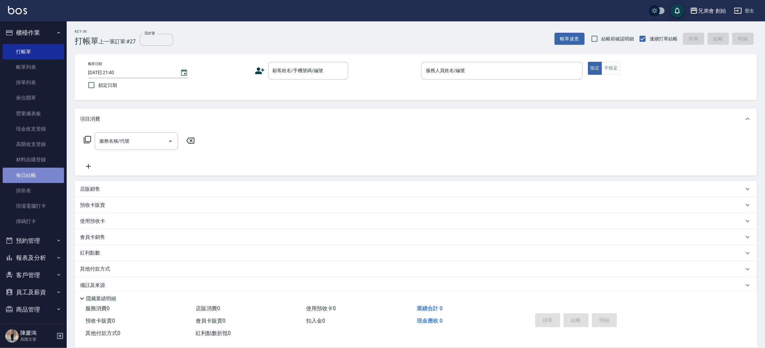
click at [44, 170] on link "每日結帳" at bounding box center [33, 175] width 61 height 15
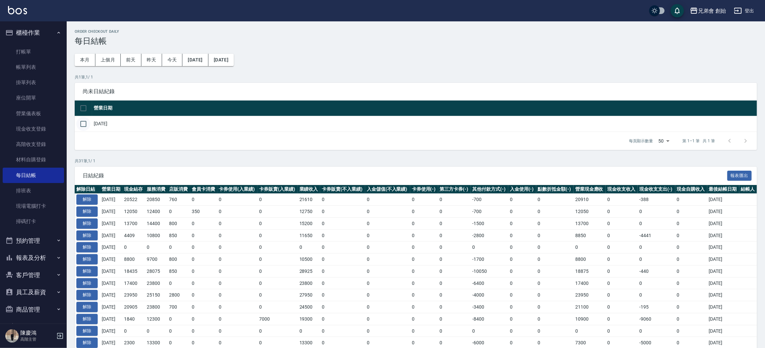
click at [82, 125] on input "checkbox" at bounding box center [83, 124] width 14 height 14
checkbox input "true"
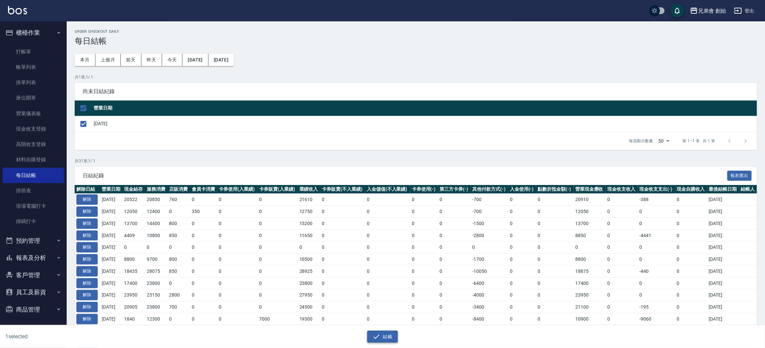
click at [394, 338] on button "結帳" at bounding box center [382, 336] width 31 height 12
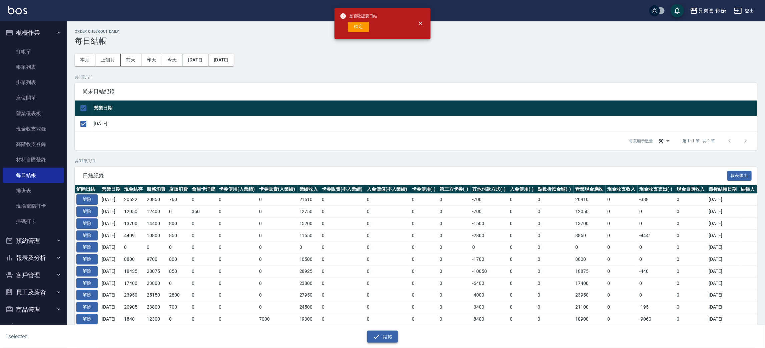
click at [367, 330] on button "結帳" at bounding box center [382, 336] width 31 height 12
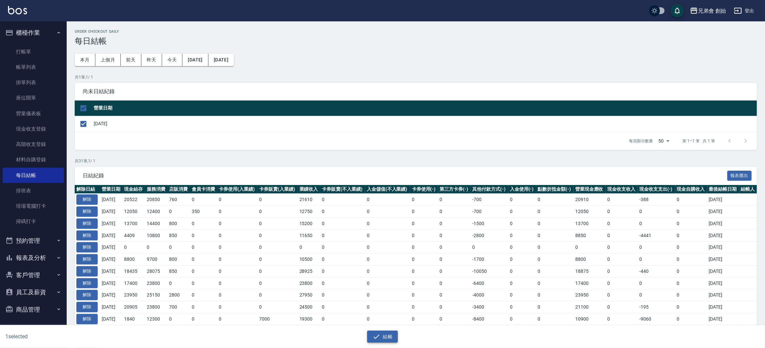
click at [389, 333] on button "結帳" at bounding box center [382, 336] width 31 height 12
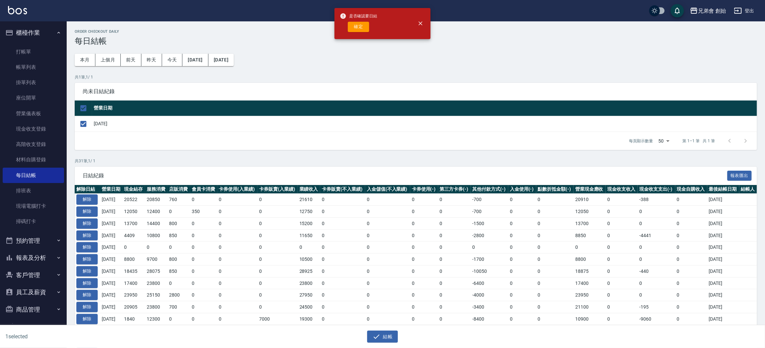
drag, startPoint x: 351, startPoint y: 27, endPoint x: 351, endPoint y: 0, distance: 27.4
click at [353, 16] on div "是否確認要日結 確定" at bounding box center [358, 23] width 37 height 27
click at [366, 28] on button "確定" at bounding box center [358, 27] width 21 height 10
checkbox input "false"
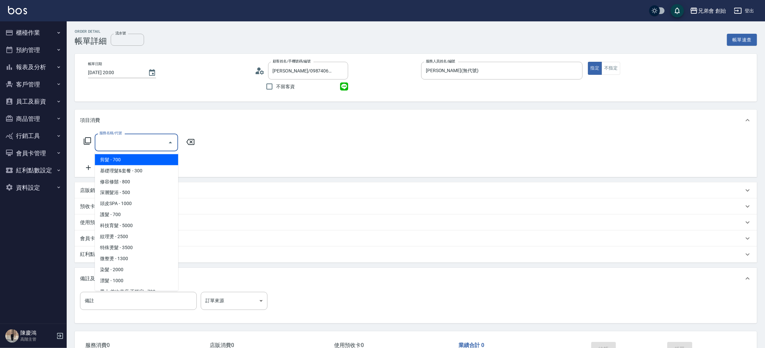
click at [135, 162] on span "剪髮 - 700" at bounding box center [136, 159] width 83 height 11
type input "剪髮(A01)"
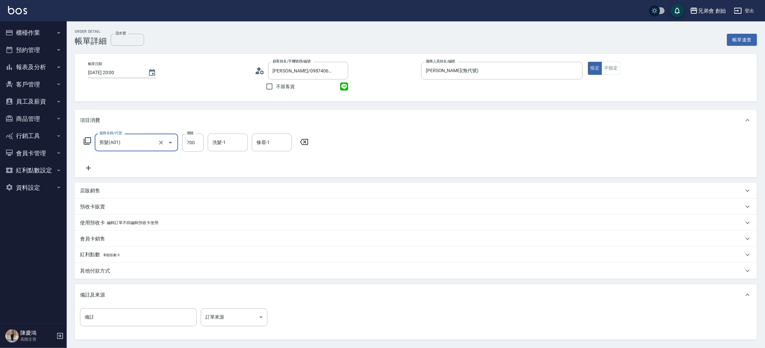
scroll to position [62, 0]
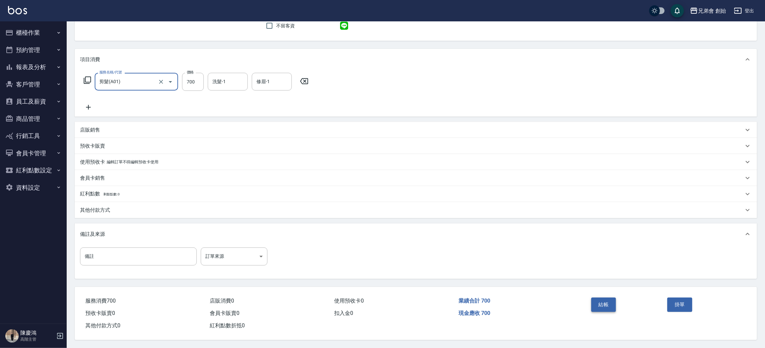
click at [603, 305] on button "結帳" at bounding box center [604, 304] width 25 height 14
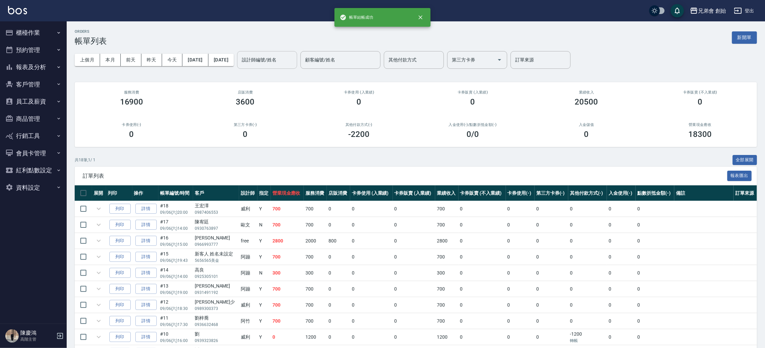
click at [292, 61] on div "設計師編號/姓名 設計師編號/姓名" at bounding box center [267, 60] width 60 height 18
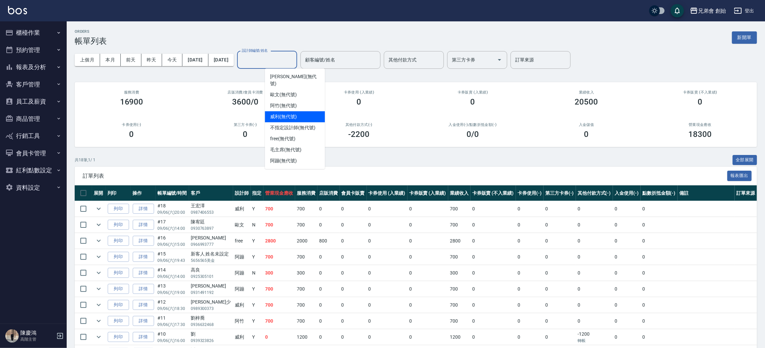
click at [307, 111] on div "威利 (無代號)" at bounding box center [295, 116] width 60 height 11
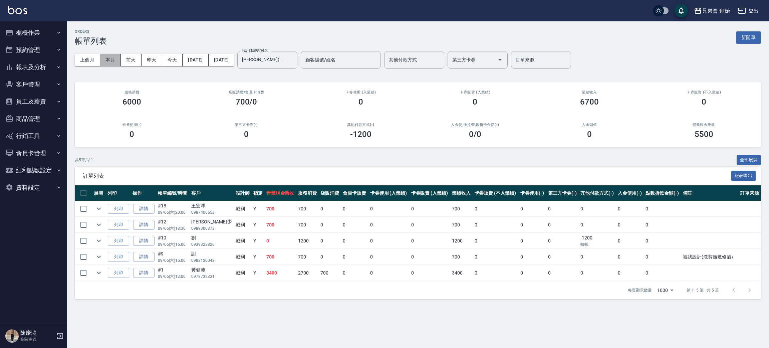
click at [103, 61] on button "本月" at bounding box center [110, 60] width 21 height 12
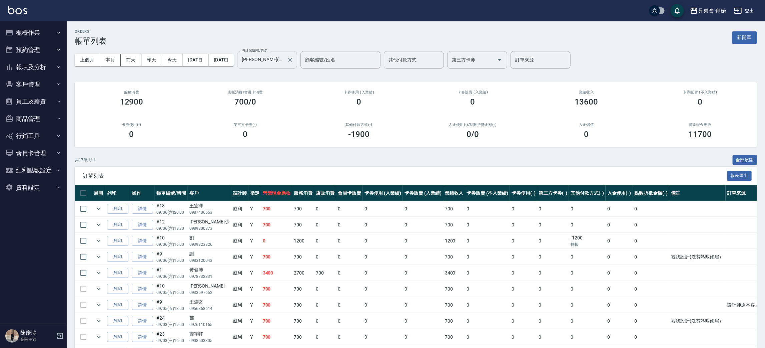
click at [284, 64] on input "威利(無代號)" at bounding box center [262, 60] width 44 height 12
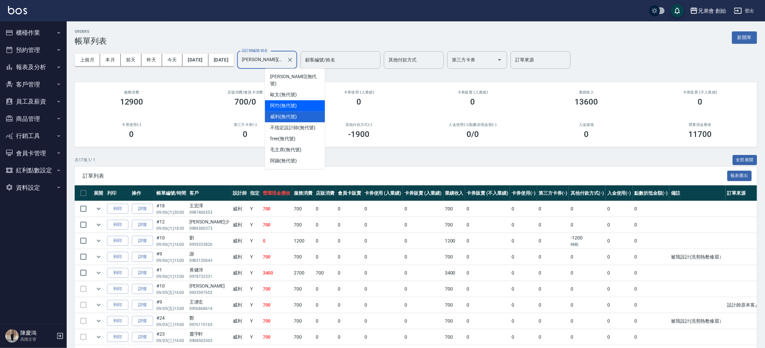
click at [293, 102] on span "阿竹 (無代號)" at bounding box center [283, 105] width 27 height 7
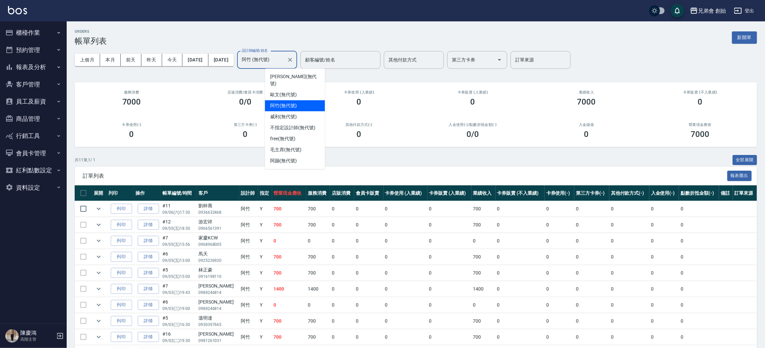
click at [284, 59] on input "阿竹 (無代號)" at bounding box center [262, 60] width 44 height 12
click at [303, 76] on div "潘潘 (無代號)" at bounding box center [295, 80] width 60 height 18
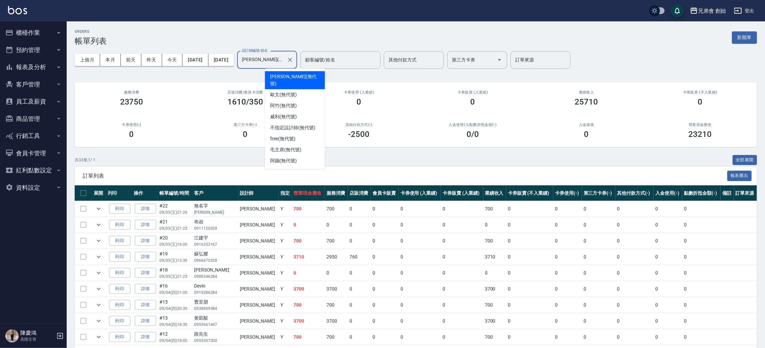
click at [284, 57] on input "潘潘(無代號)" at bounding box center [262, 60] width 44 height 12
click at [294, 102] on span "阿竹 (無代號)" at bounding box center [283, 105] width 27 height 7
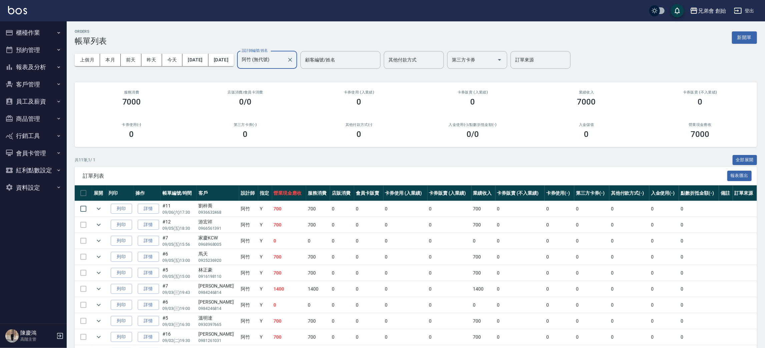
click at [284, 59] on input "阿竹 (無代號)" at bounding box center [262, 60] width 44 height 12
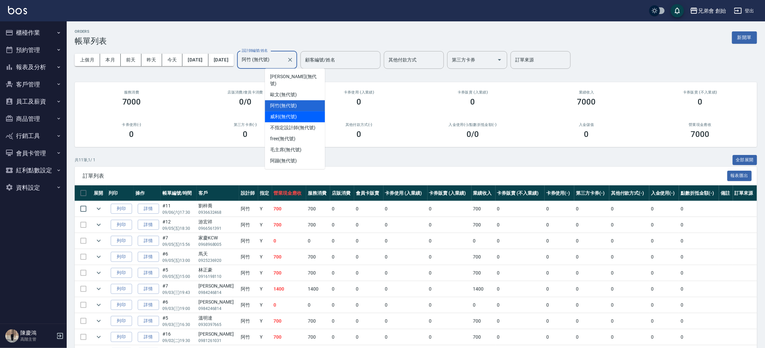
click at [292, 113] on span "威利 (無代號)" at bounding box center [283, 116] width 27 height 7
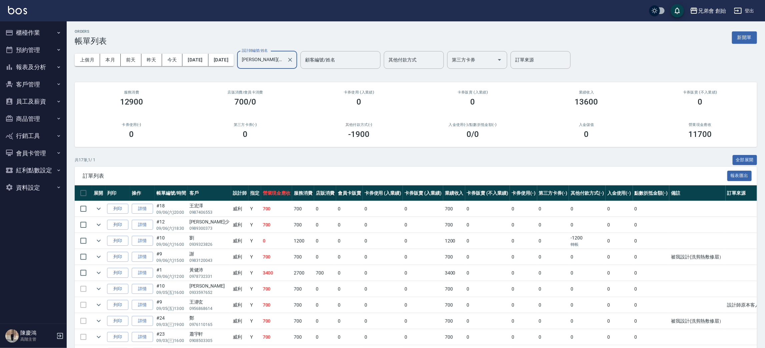
click at [284, 60] on input "威利(無代號)" at bounding box center [262, 60] width 44 height 12
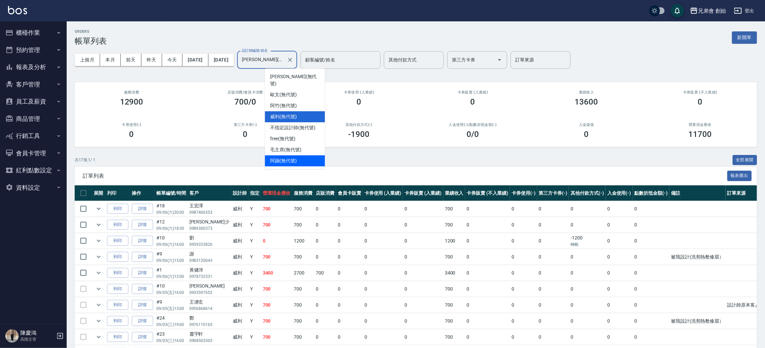
click at [294, 157] on span "阿蹦 (無代號)" at bounding box center [283, 160] width 27 height 7
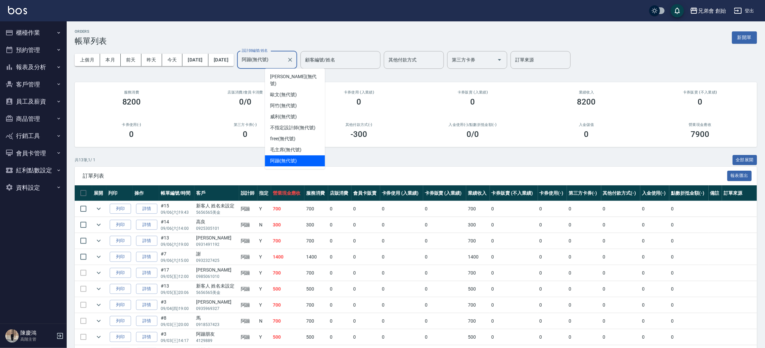
click at [284, 61] on input "阿蹦(無代號)" at bounding box center [262, 60] width 44 height 12
click at [297, 91] on span "歐文 (無代號)" at bounding box center [283, 94] width 27 height 7
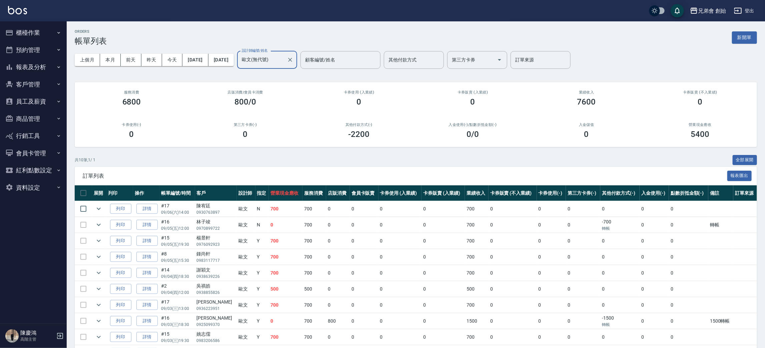
click at [284, 62] on input "歐文(無代號)" at bounding box center [262, 60] width 44 height 12
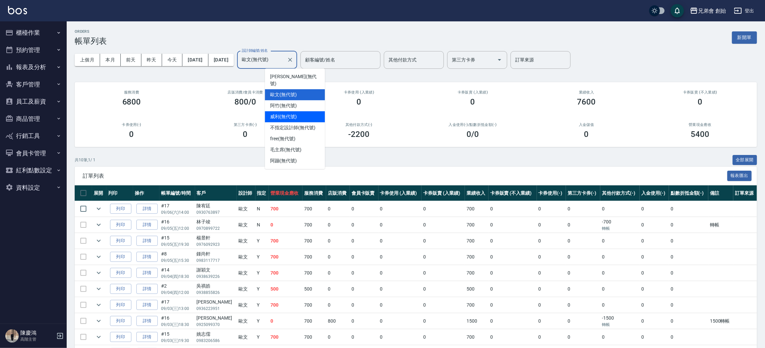
click at [290, 113] on span "威利 (無代號)" at bounding box center [283, 116] width 27 height 7
type input "威利(無代號)"
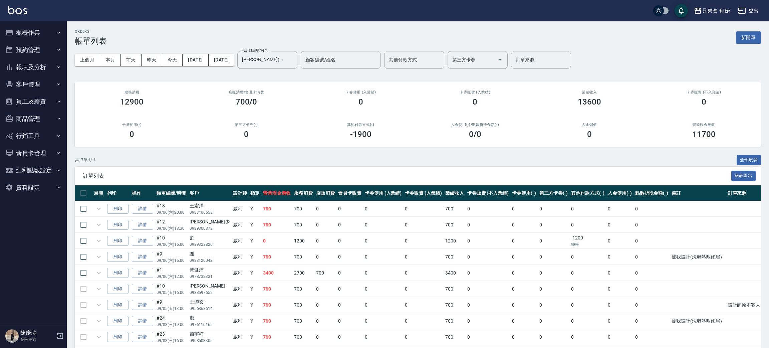
click at [245, 35] on div "ORDERS 帳單列表 新開單" at bounding box center [418, 37] width 686 height 16
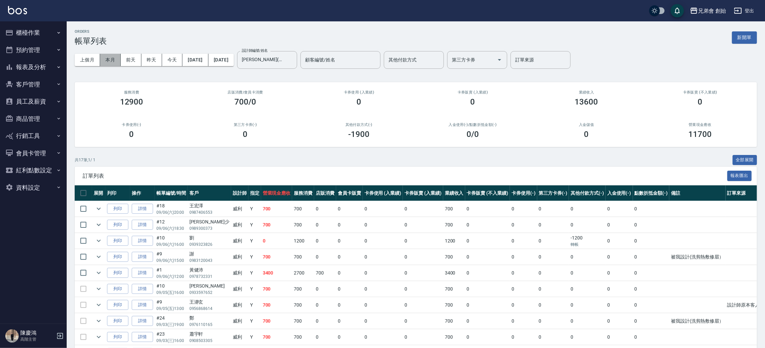
click at [108, 59] on button "本月" at bounding box center [110, 60] width 21 height 12
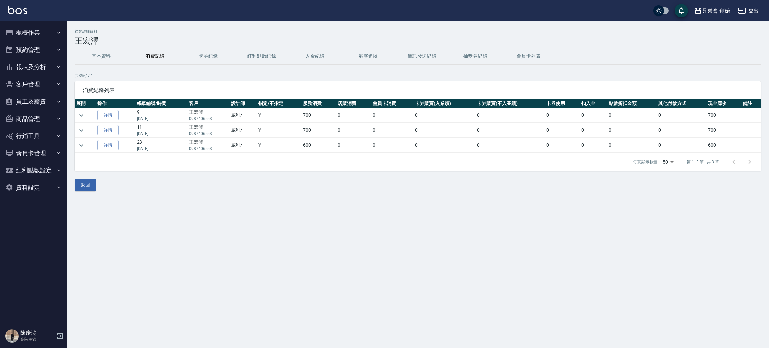
click at [101, 59] on button "基本資料" at bounding box center [101, 56] width 53 height 16
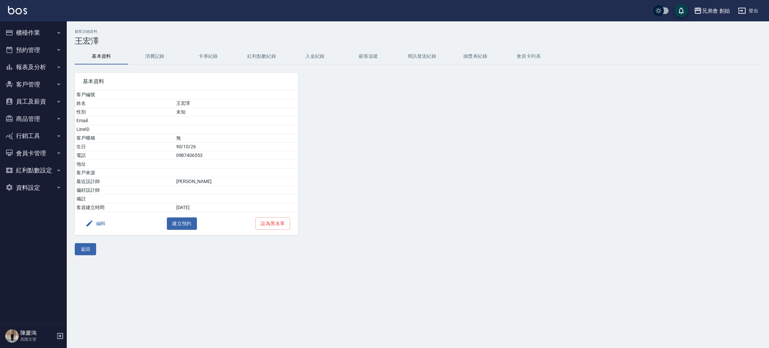
click at [98, 222] on button "編輯" at bounding box center [96, 223] width 26 height 12
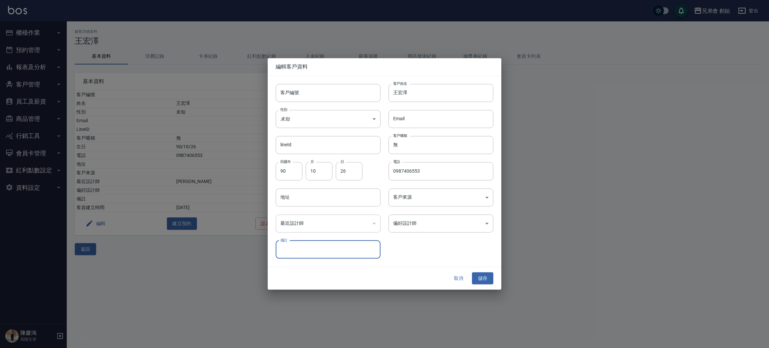
click at [300, 249] on input "備註" at bounding box center [328, 249] width 105 height 18
type input "W"
type input "WGym coach"
click at [486, 275] on button "儲存" at bounding box center [482, 278] width 21 height 12
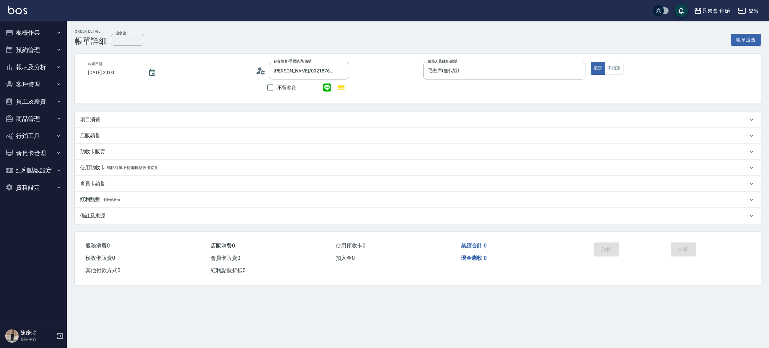
click at [89, 117] on p "項目消費" at bounding box center [90, 119] width 20 height 7
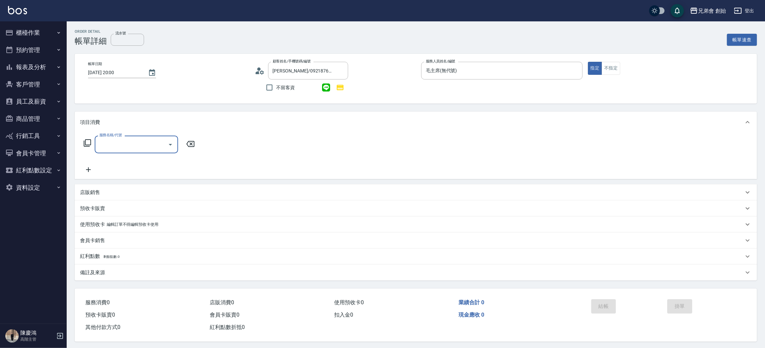
click at [128, 147] on input "服務名稱/代號" at bounding box center [131, 144] width 67 height 12
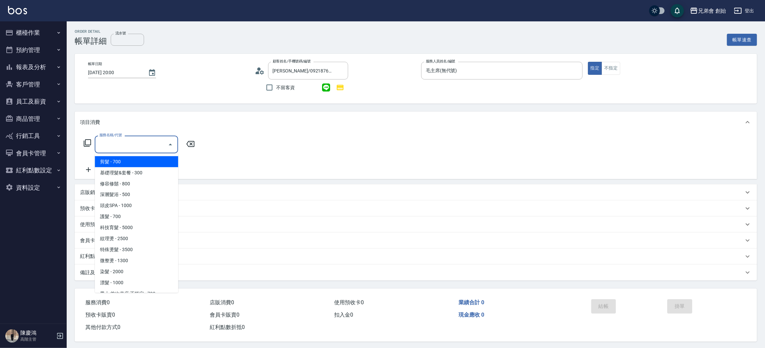
click at [131, 162] on span "剪髮 - 700" at bounding box center [136, 161] width 83 height 11
type input "剪髮(A01)"
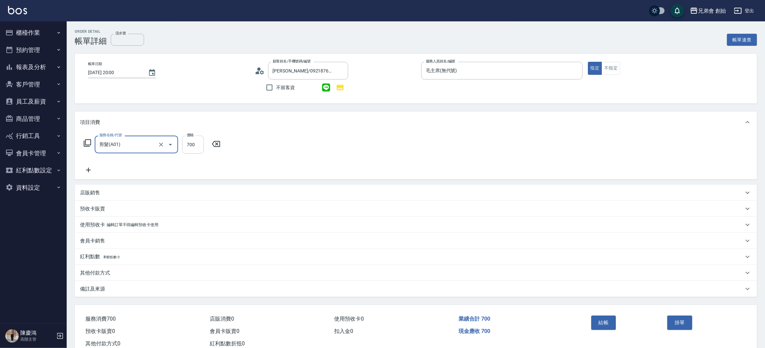
click at [193, 140] on input "700" at bounding box center [193, 144] width 22 height 18
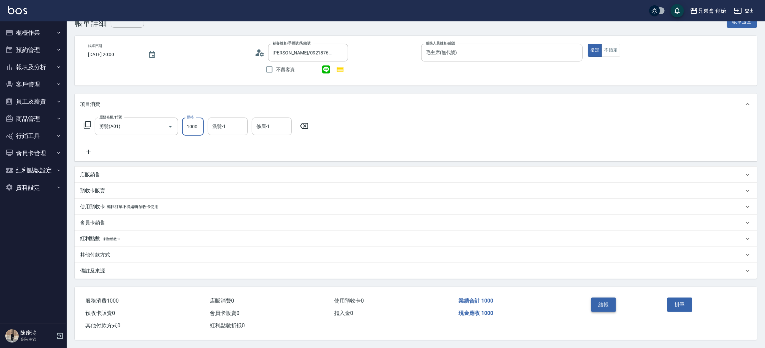
type input "1000"
drag, startPoint x: 604, startPoint y: 299, endPoint x: 592, endPoint y: 293, distance: 14.0
click at [604, 299] on button "結帳" at bounding box center [604, 304] width 25 height 14
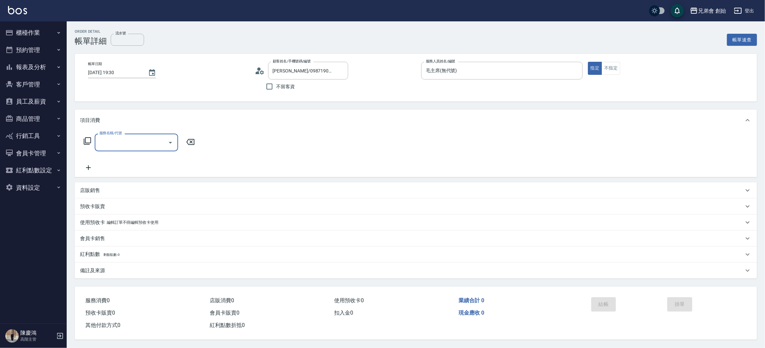
click at [129, 137] on input "服務名稱/代號" at bounding box center [131, 142] width 67 height 12
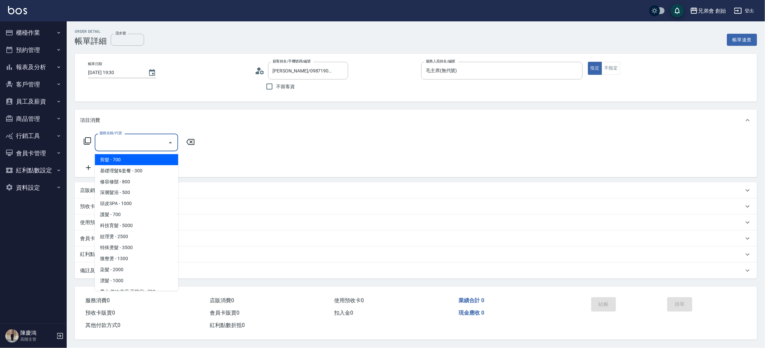
click at [129, 157] on span "剪髮 - 700" at bounding box center [136, 159] width 83 height 11
type input "剪髮(A01)"
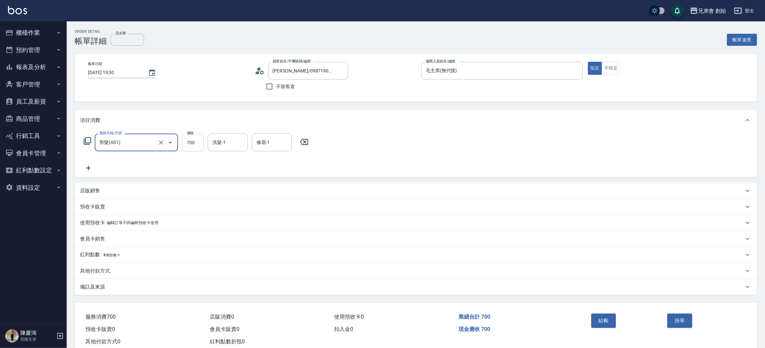
drag, startPoint x: 177, startPoint y: 149, endPoint x: 193, endPoint y: 145, distance: 16.8
click at [195, 149] on input "700" at bounding box center [193, 142] width 22 height 18
type input "1000"
click at [234, 140] on input "洗髮-1" at bounding box center [228, 142] width 34 height 12
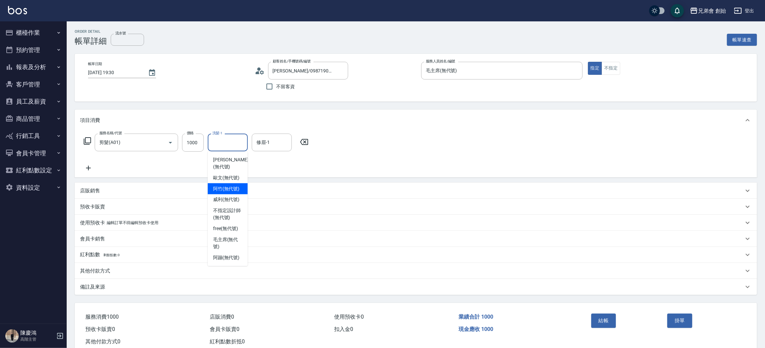
click at [231, 185] on span "阿竹 (無代號)" at bounding box center [226, 188] width 27 height 7
type input "阿竹 (無代號)"
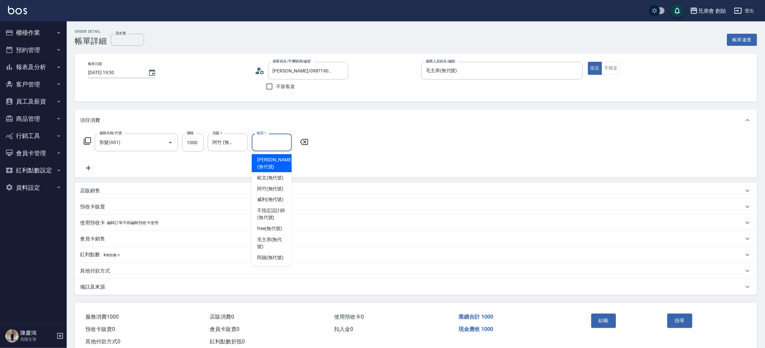
click at [267, 139] on div "修眉-1 修眉-1" at bounding box center [272, 142] width 40 height 18
click at [269, 185] on span "阿竹 (無代號)" at bounding box center [270, 188] width 27 height 7
type input "阿竹 (無代號)"
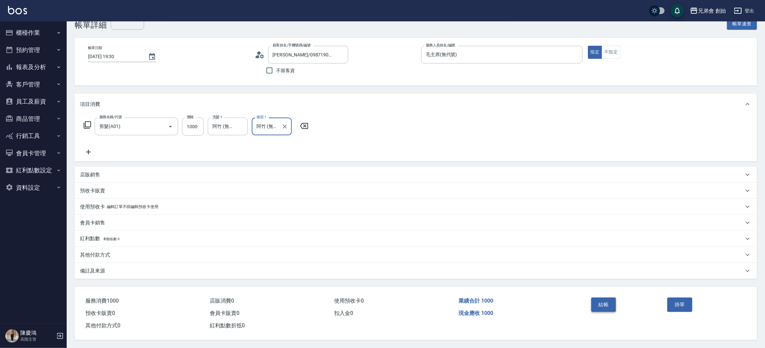
click at [604, 306] on button "結帳" at bounding box center [604, 304] width 25 height 14
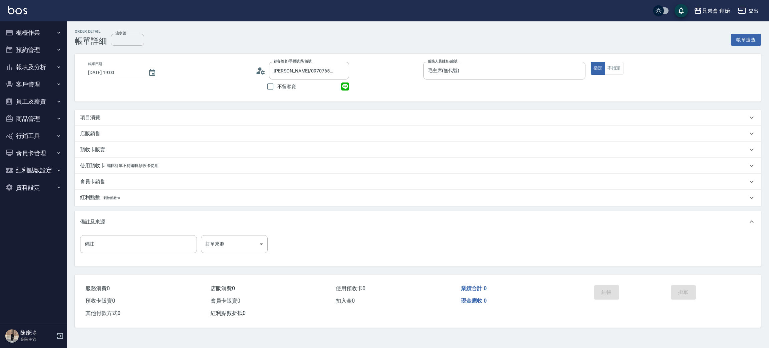
click at [93, 114] on p "項目消費" at bounding box center [90, 117] width 20 height 7
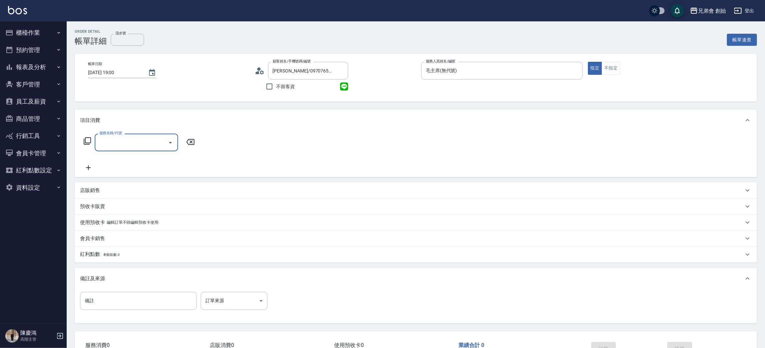
click at [121, 143] on input "服務名稱/代號" at bounding box center [131, 142] width 67 height 12
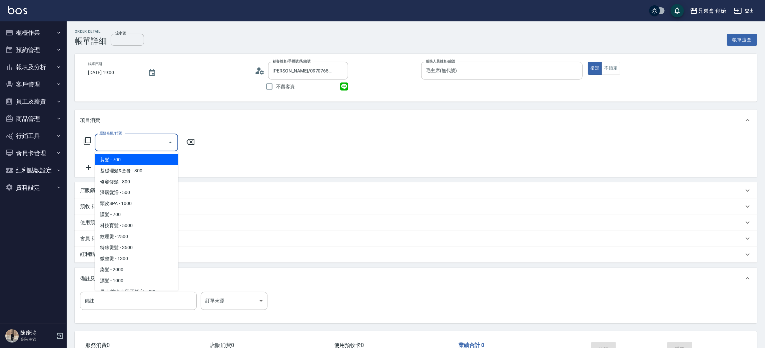
click at [128, 165] on span "基礎理髮&套餐 - 300" at bounding box center [136, 170] width 83 height 11
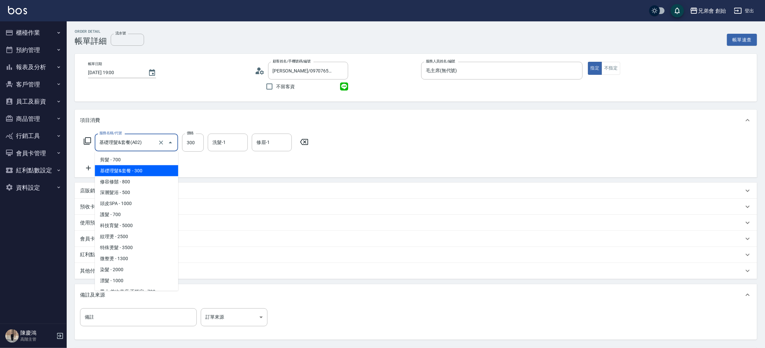
click at [144, 145] on input "基礎理髮&套餐(A02)" at bounding box center [127, 142] width 59 height 12
click at [140, 158] on span "剪髮 - 700" at bounding box center [136, 159] width 83 height 11
type input "剪髮(A01)"
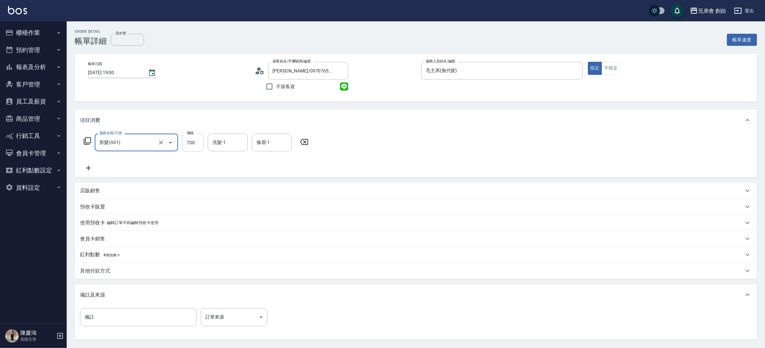
click at [188, 147] on input "700" at bounding box center [193, 142] width 22 height 18
type input "1000"
click at [227, 141] on input "洗髮-1" at bounding box center [228, 142] width 34 height 12
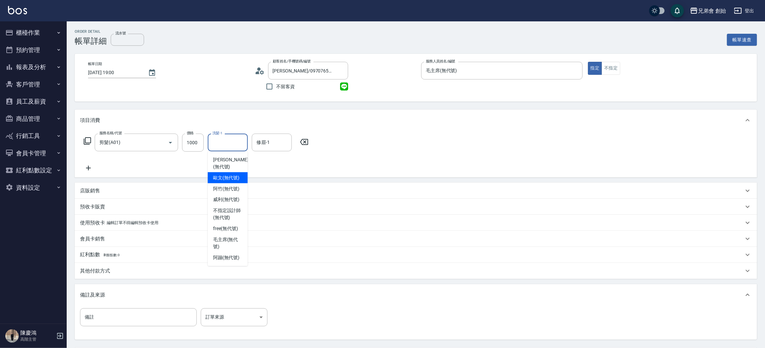
click at [240, 174] on span "歐文 (無代號)" at bounding box center [226, 177] width 27 height 7
type input "歐文(無代號)"
click at [265, 136] on div "修眉-1 修眉-1" at bounding box center [272, 142] width 40 height 18
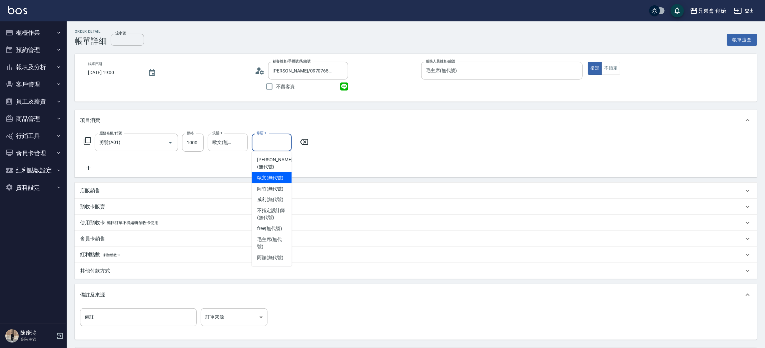
click at [270, 174] on span "歐文 (無代號)" at bounding box center [270, 177] width 27 height 7
type input "歐文(無代號)"
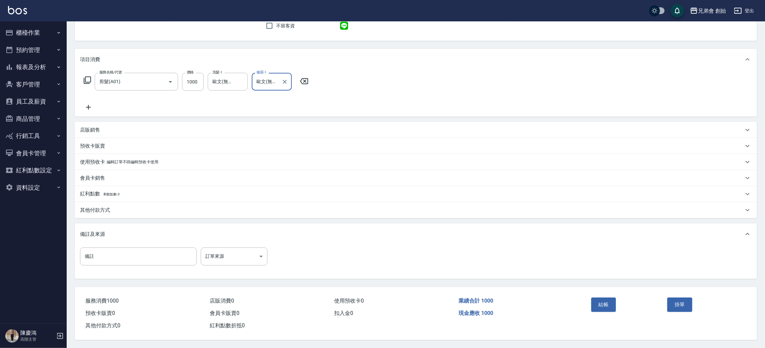
click at [602, 284] on div "Order detail 帳單詳細 流水號 流水號 帳單速查 帳單日期 2025/09/06 19:00 顧客姓名/手機號碼/編號 黃艾斯/097076510…" at bounding box center [416, 154] width 699 height 387
click at [604, 295] on div "結帳" at bounding box center [627, 309] width 76 height 29
click at [604, 299] on button "結帳" at bounding box center [604, 304] width 25 height 14
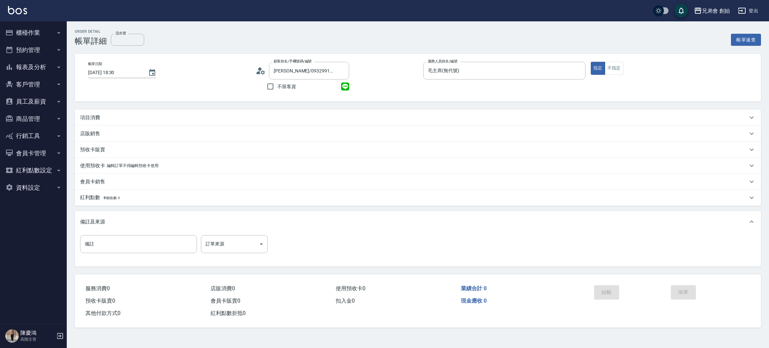
click at [87, 119] on p "項目消費" at bounding box center [90, 117] width 20 height 7
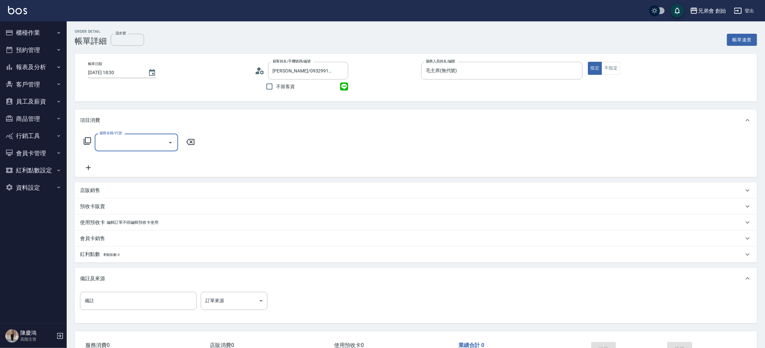
click at [120, 153] on div "服務名稱/代號 服務名稱/代號" at bounding box center [139, 152] width 119 height 38
click at [127, 141] on div "服務名稱/代號 服務名稱/代號" at bounding box center [136, 142] width 83 height 18
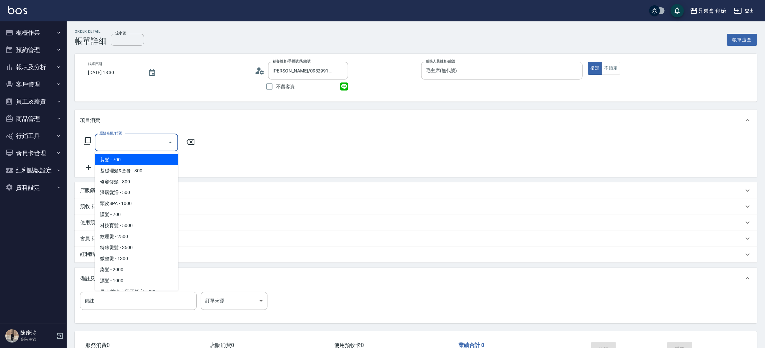
click at [125, 158] on span "剪髮 - 700" at bounding box center [136, 159] width 83 height 11
type input "剪髮(A01)"
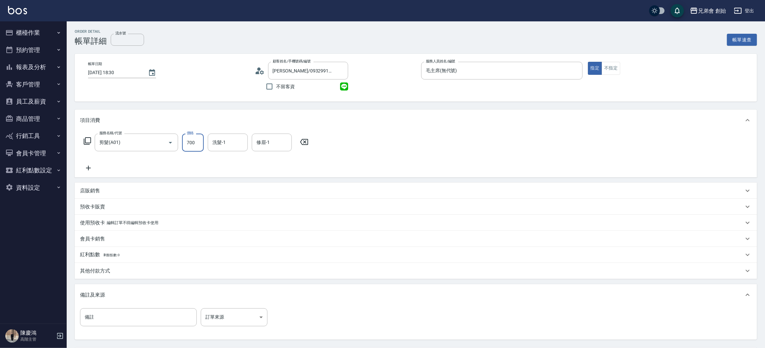
click at [183, 142] on input "700" at bounding box center [193, 142] width 22 height 18
click at [192, 149] on input "1" at bounding box center [193, 142] width 22 height 18
type input "1000"
click at [222, 138] on div "洗髮-1 洗髮-1" at bounding box center [228, 142] width 40 height 18
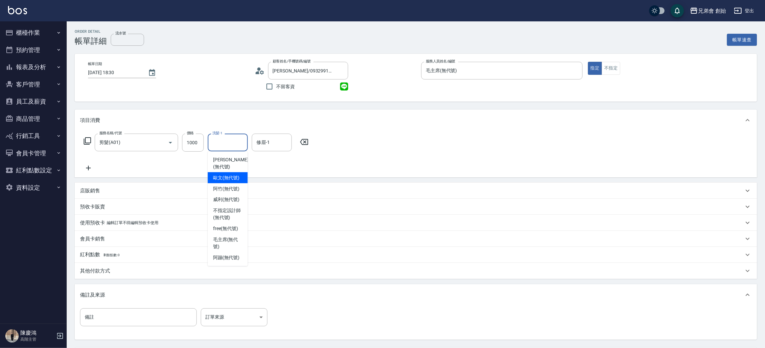
click at [229, 172] on div "歐文 (無代號)" at bounding box center [228, 177] width 40 height 11
type input "歐文(無代號)"
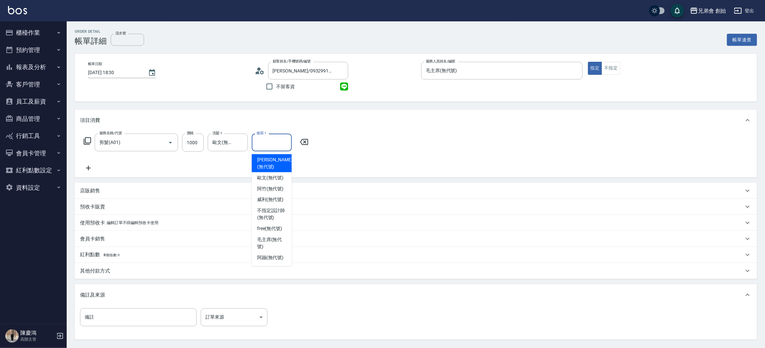
click at [269, 146] on input "修眉-1" at bounding box center [272, 142] width 34 height 12
click at [267, 174] on span "歐文 (無代號)" at bounding box center [270, 177] width 27 height 7
type input "歐文(無代號)"
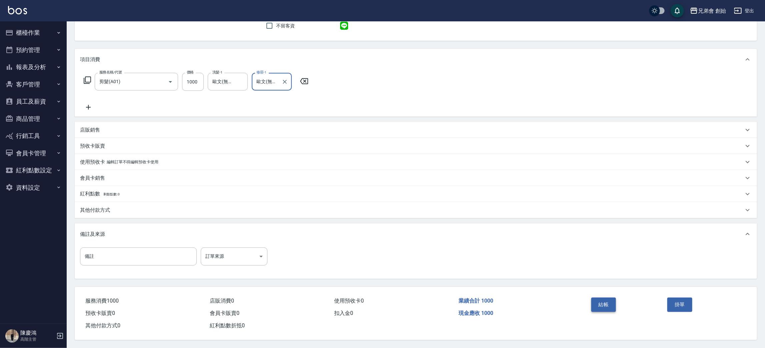
click at [596, 298] on button "結帳" at bounding box center [604, 304] width 25 height 14
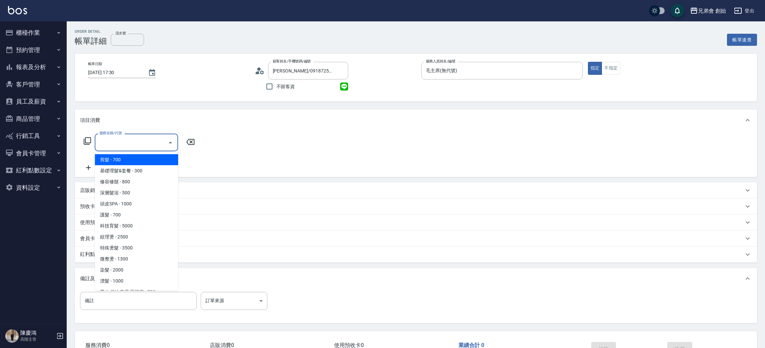
click at [134, 140] on input "服務名稱/代號" at bounding box center [131, 142] width 67 height 12
click at [129, 157] on span "剪髮 - 700" at bounding box center [136, 159] width 83 height 11
type input "剪髮(A01)"
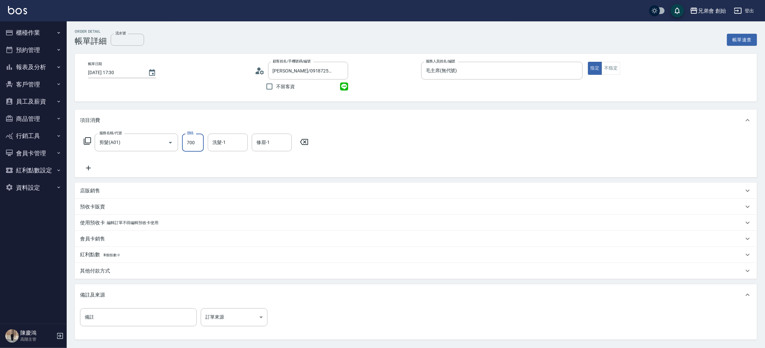
click at [185, 140] on input "700" at bounding box center [193, 142] width 22 height 18
type input "1000"
click at [90, 171] on icon at bounding box center [88, 168] width 17 height 8
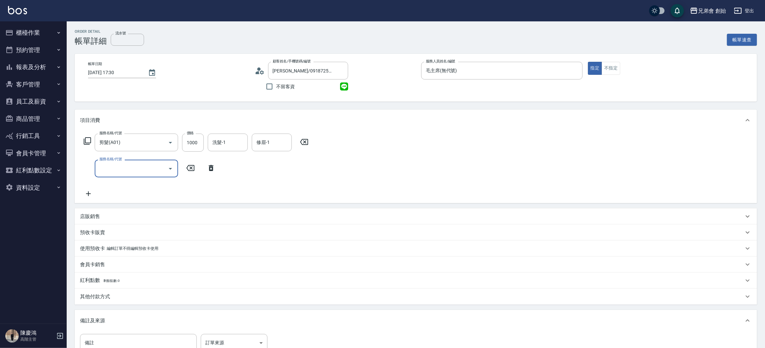
click at [107, 167] on input "服務名稱/代號" at bounding box center [131, 168] width 67 height 12
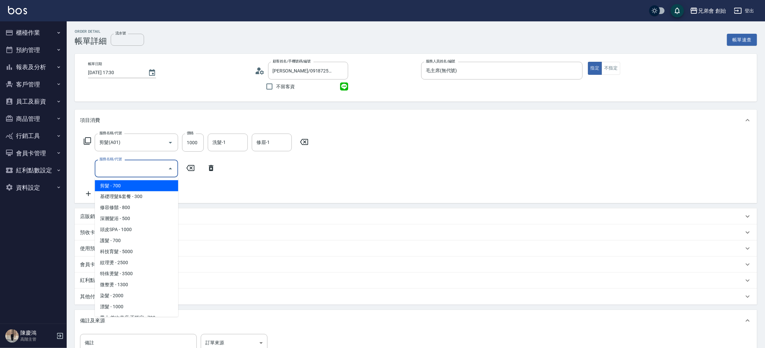
click at [133, 187] on span "剪髮 - 700" at bounding box center [136, 185] width 83 height 11
type input "剪髮(A01)"
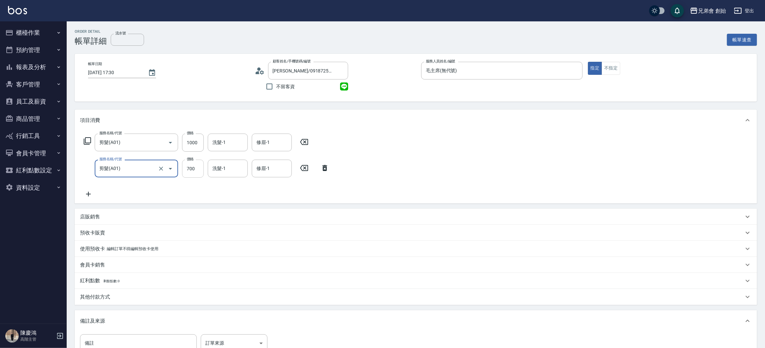
click at [195, 173] on input "700" at bounding box center [193, 168] width 22 height 18
type input "600"
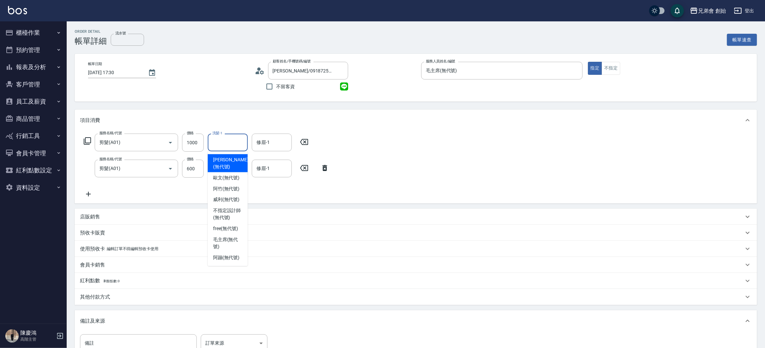
click at [239, 141] on input "洗髮-1" at bounding box center [228, 142] width 34 height 12
click at [227, 174] on span "歐文 (無代號)" at bounding box center [226, 177] width 27 height 7
type input "歐文(無代號)"
click at [275, 143] on input "修眉-1" at bounding box center [272, 142] width 34 height 12
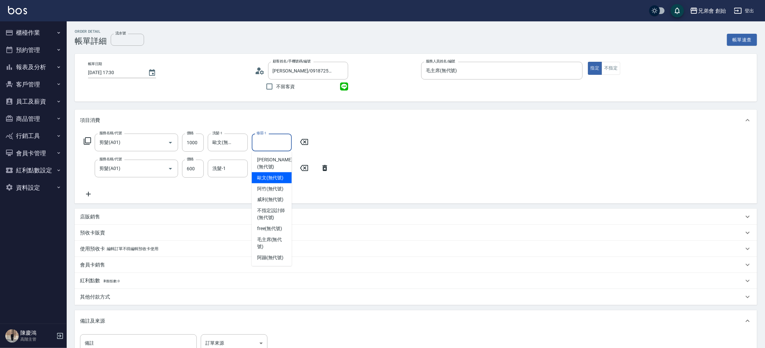
click at [271, 174] on span "歐文 (無代號)" at bounding box center [270, 177] width 27 height 7
type input "歐文(無代號)"
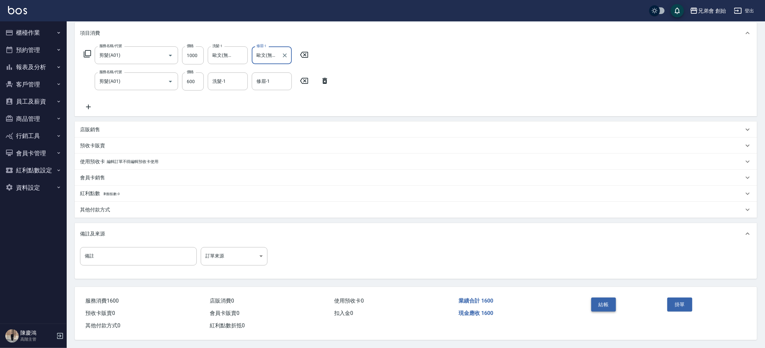
click at [604, 301] on button "結帳" at bounding box center [604, 304] width 25 height 14
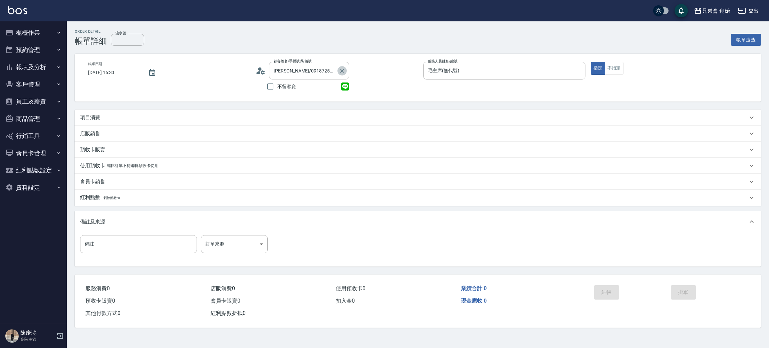
click at [343, 67] on icon "Clear" at bounding box center [342, 70] width 7 height 7
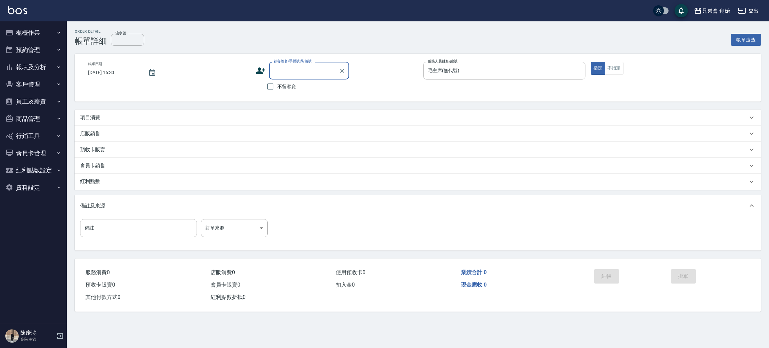
click at [297, 71] on input "顧客姓名/手機號碼/編號" at bounding box center [304, 71] width 64 height 12
type input "x"
type input "X"
type input "C"
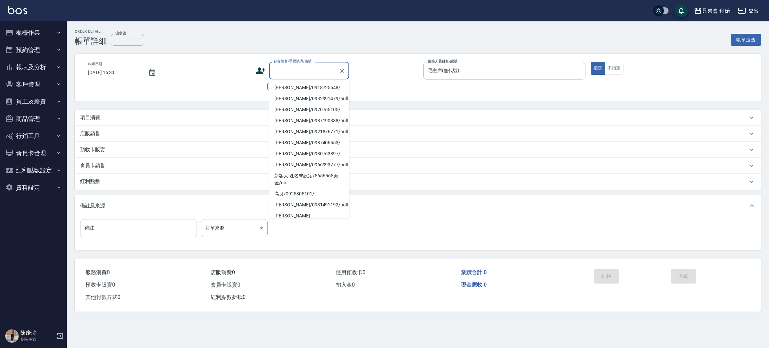
type input "X"
type input "C"
type input "ㄏ"
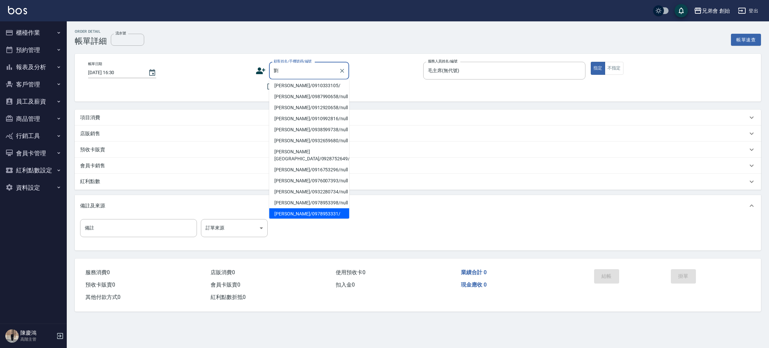
click at [310, 208] on li "[PERSON_NAME]/0978953331/" at bounding box center [309, 213] width 80 height 11
type input "[PERSON_NAME]/0978953331/"
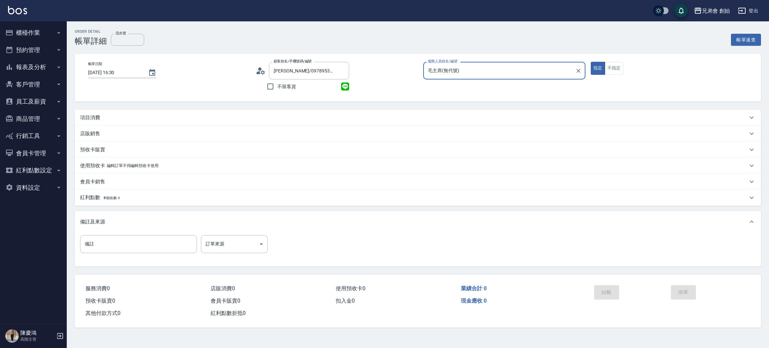
click at [125, 114] on div "項目消費" at bounding box center [413, 117] width 667 height 7
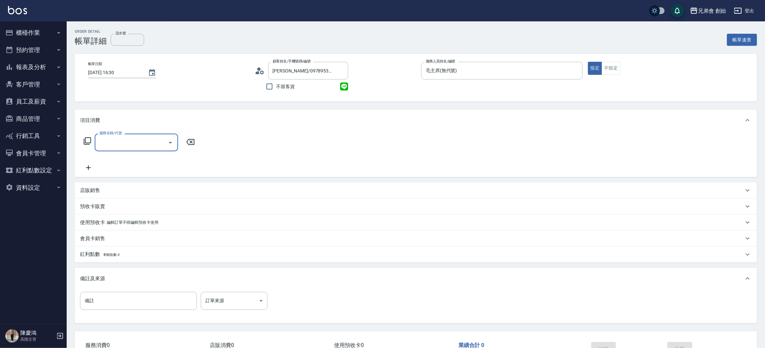
scroll to position [0, 0]
click at [137, 135] on div "服務名稱/代號" at bounding box center [136, 142] width 83 height 18
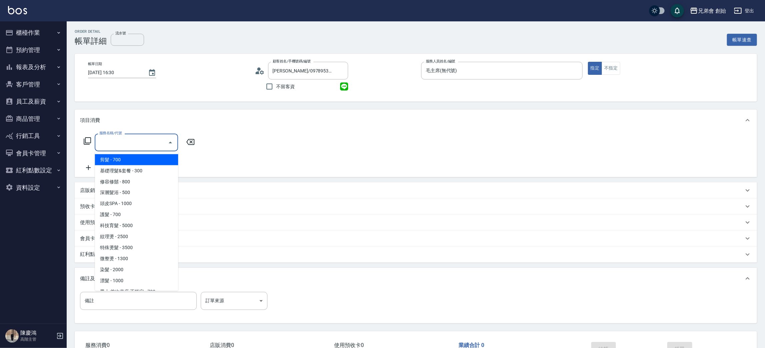
click at [152, 162] on span "剪髮 - 700" at bounding box center [136, 159] width 83 height 11
type input "剪髮(A01)"
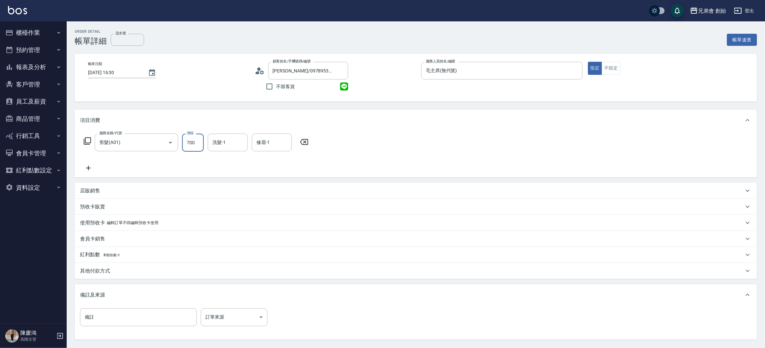
click at [200, 139] on input "700" at bounding box center [193, 142] width 22 height 18
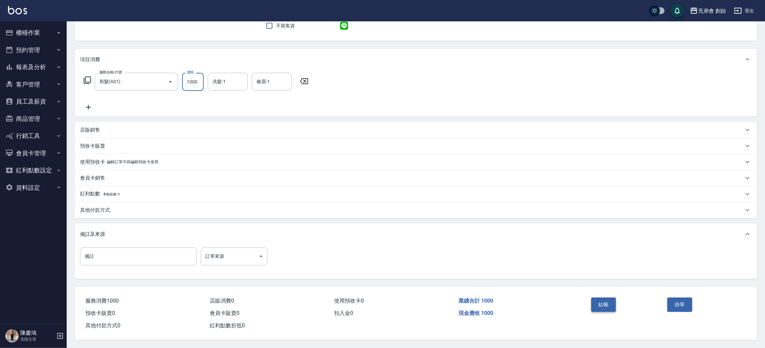
type input "1000"
click at [606, 302] on button "結帳" at bounding box center [604, 304] width 25 height 14
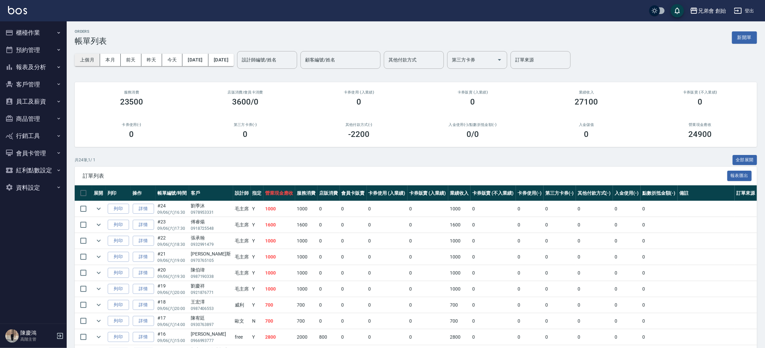
click at [91, 55] on button "上個月" at bounding box center [87, 60] width 25 height 12
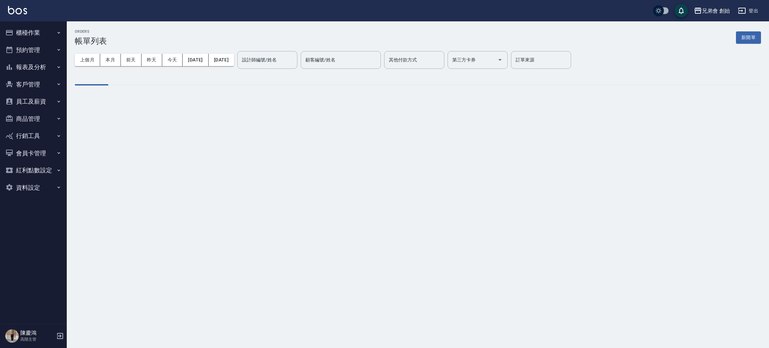
click at [302, 48] on div "上個月 本月 前天 昨天 今天 2025/08/01 2025/08/31 設計師編號/姓名 設計師編號/姓名 顧客編號/姓名 顧客編號/姓名 其他付款方式 …" at bounding box center [418, 60] width 686 height 28
click at [294, 57] on input "設計師編號/姓名" at bounding box center [267, 60] width 54 height 12
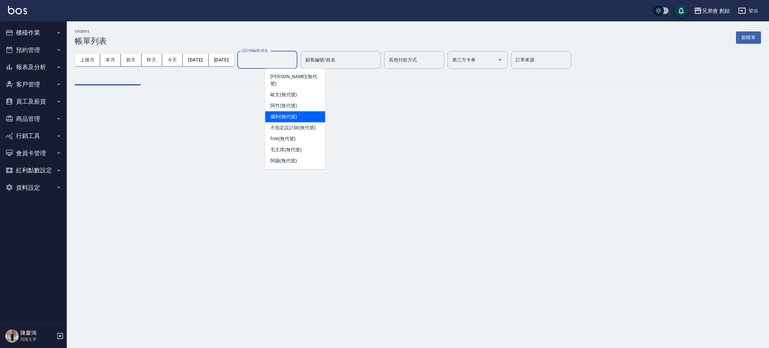
click at [292, 146] on span "毛主席 (無代號)" at bounding box center [285, 149] width 31 height 7
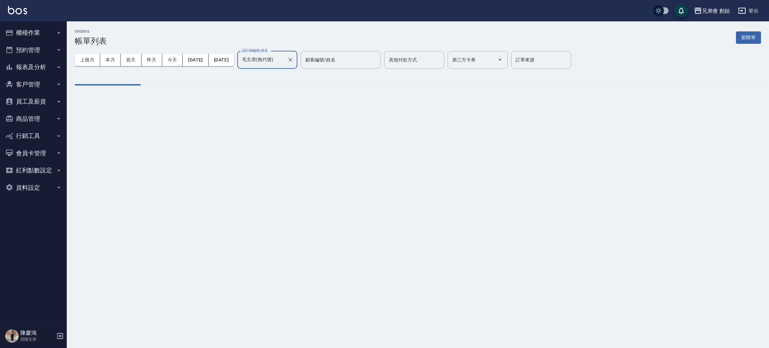
type input "毛主席(無代號)"
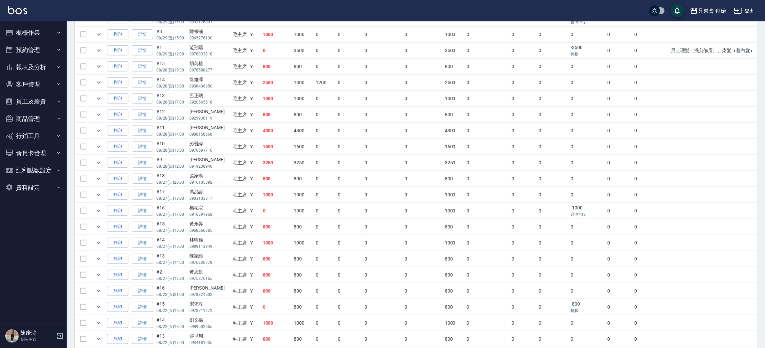
scroll to position [300, 0]
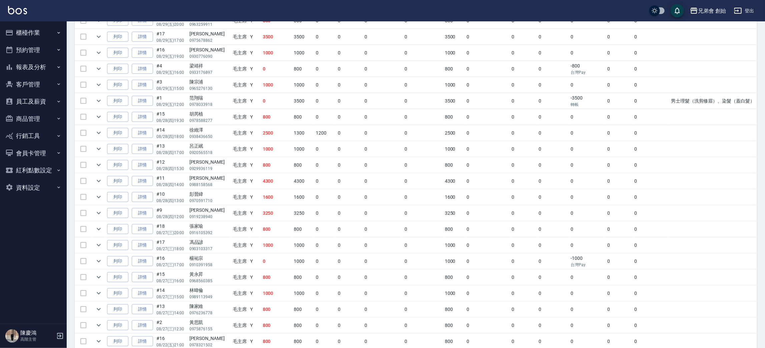
click at [204, 82] on div "陳宗浦" at bounding box center [210, 81] width 40 height 7
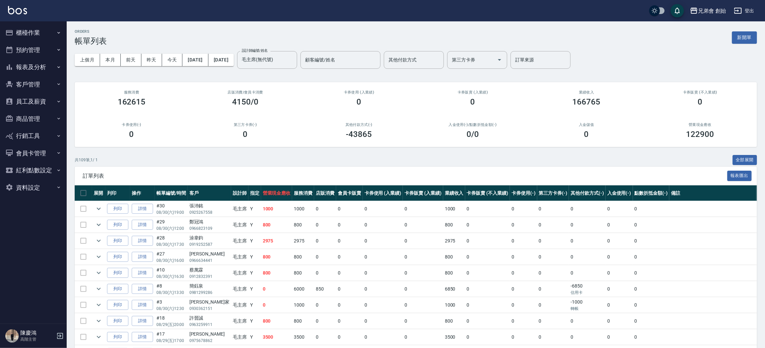
click at [746, 35] on button "新開單" at bounding box center [744, 37] width 25 height 12
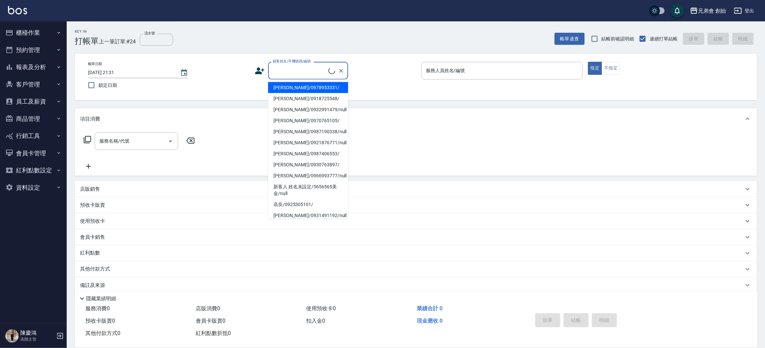
click at [286, 65] on input "顧客姓名/手機號碼/編號" at bounding box center [299, 71] width 57 height 12
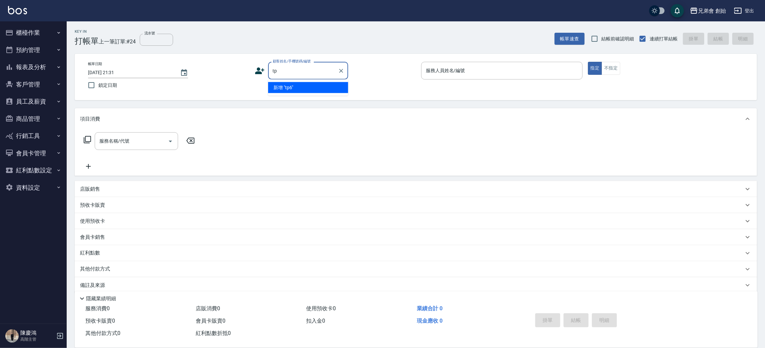
type input "t"
type input "T"
type input "t"
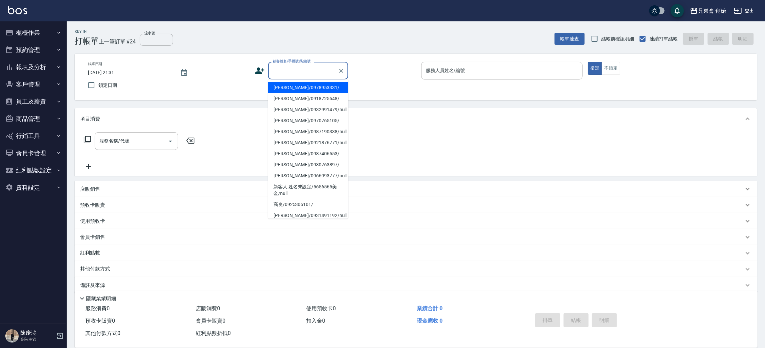
type input "ㄏ"
click at [298, 89] on li "陳宗浦/0965276130/" at bounding box center [308, 87] width 80 height 11
type input "陳宗浦/0965276130/"
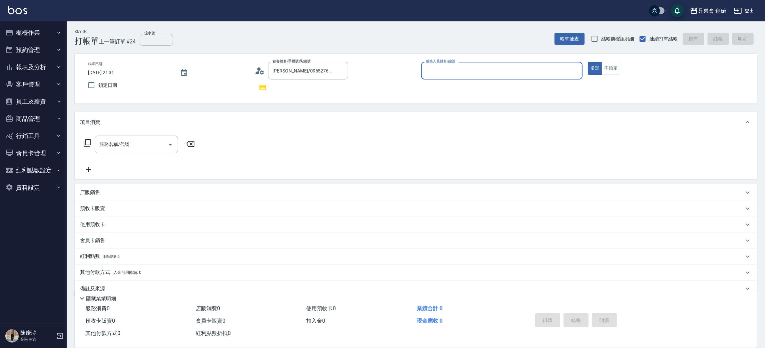
drag, startPoint x: 446, startPoint y: 67, endPoint x: 441, endPoint y: 77, distance: 10.9
click at [446, 67] on input "服務人員姓名/編號" at bounding box center [501, 71] width 155 height 12
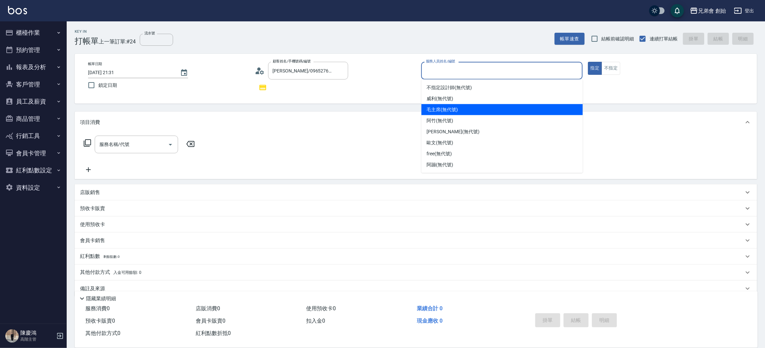
click at [449, 114] on div "毛主席 (無代號)" at bounding box center [502, 109] width 161 height 11
type input "毛主席(無代號)"
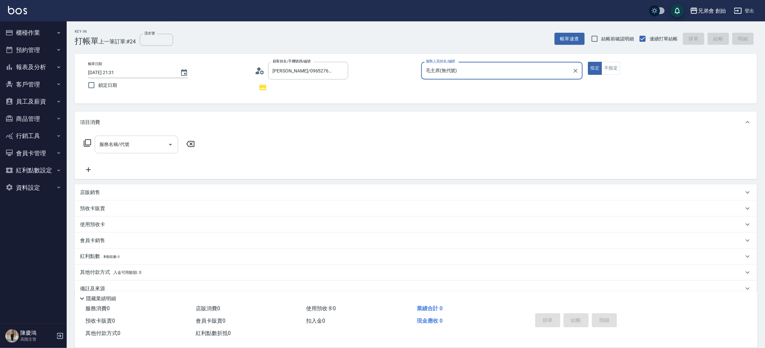
click at [155, 145] on input "服務名稱/代號" at bounding box center [131, 144] width 67 height 12
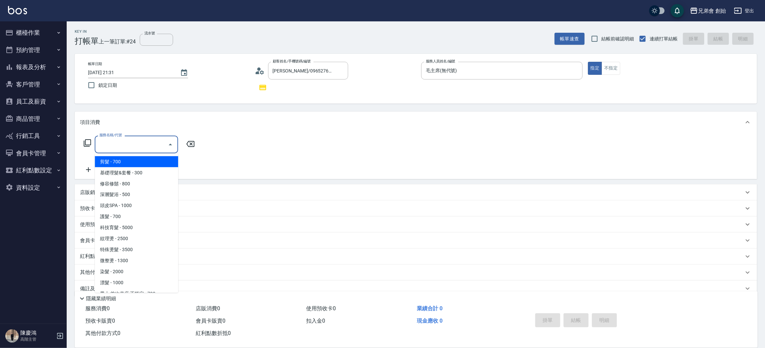
click at [143, 161] on span "剪髮 - 700" at bounding box center [136, 161] width 83 height 11
type input "剪髮(A01)"
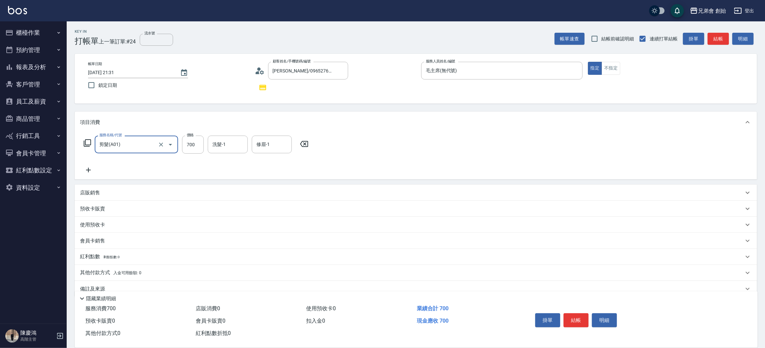
click at [204, 147] on div "服務名稱/代號 剪髮(A01) 服務名稱/代號 價格 700 價格 洗髮-1 洗髮-1 修眉-1 修眉-1" at bounding box center [196, 144] width 233 height 18
click at [192, 141] on input "700" at bounding box center [193, 144] width 22 height 18
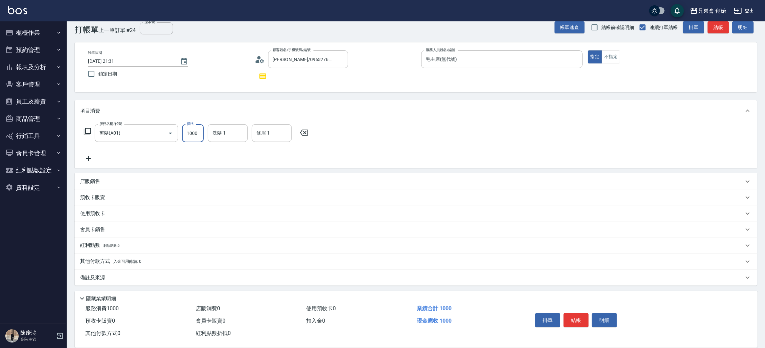
type input "1000"
click at [574, 319] on button "結帳" at bounding box center [576, 320] width 25 height 14
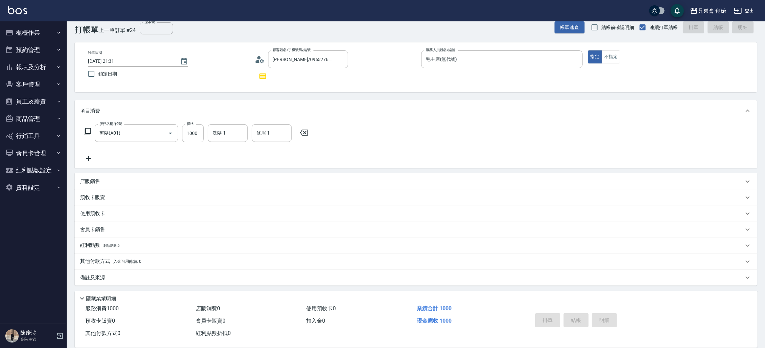
type input "2025/09/06 21:32"
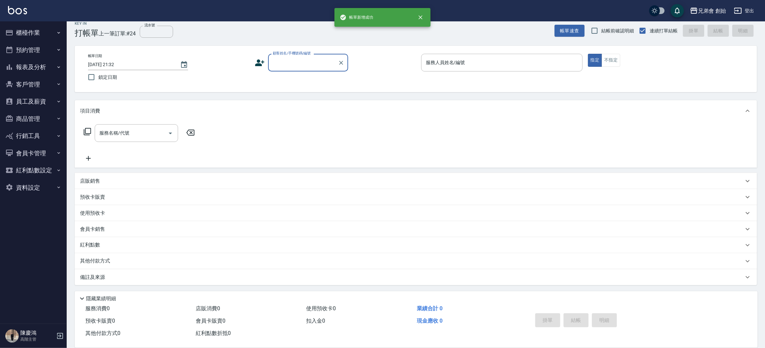
scroll to position [7, 0]
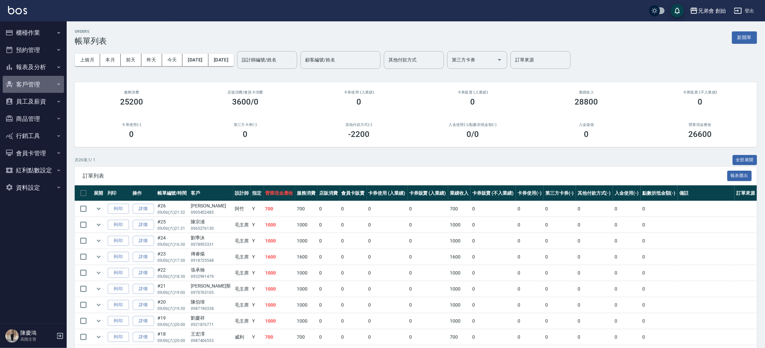
click at [46, 82] on button "客戶管理" at bounding box center [33, 84] width 61 height 17
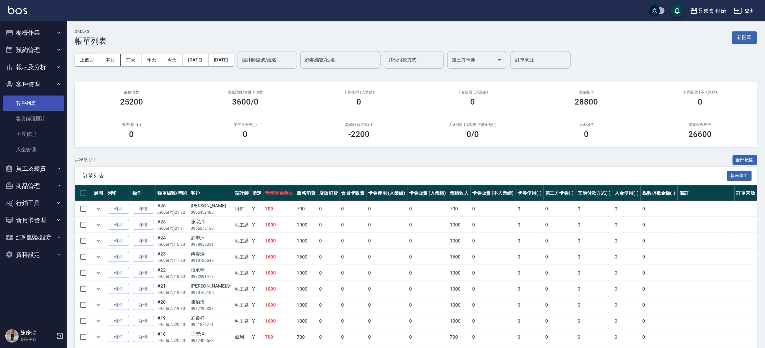
click at [37, 105] on link "客戶列表" at bounding box center [33, 102] width 61 height 15
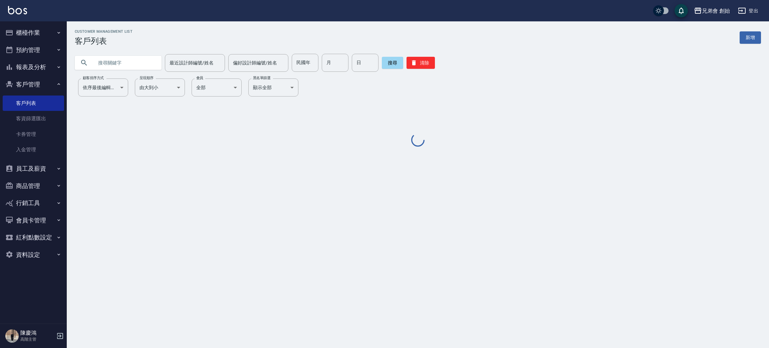
click at [137, 65] on input "text" at bounding box center [124, 63] width 63 height 18
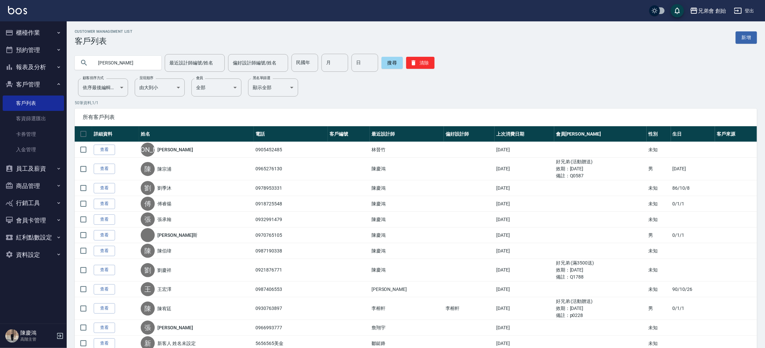
type input "[PERSON_NAME]"
